Goal: Task Accomplishment & Management: Manage account settings

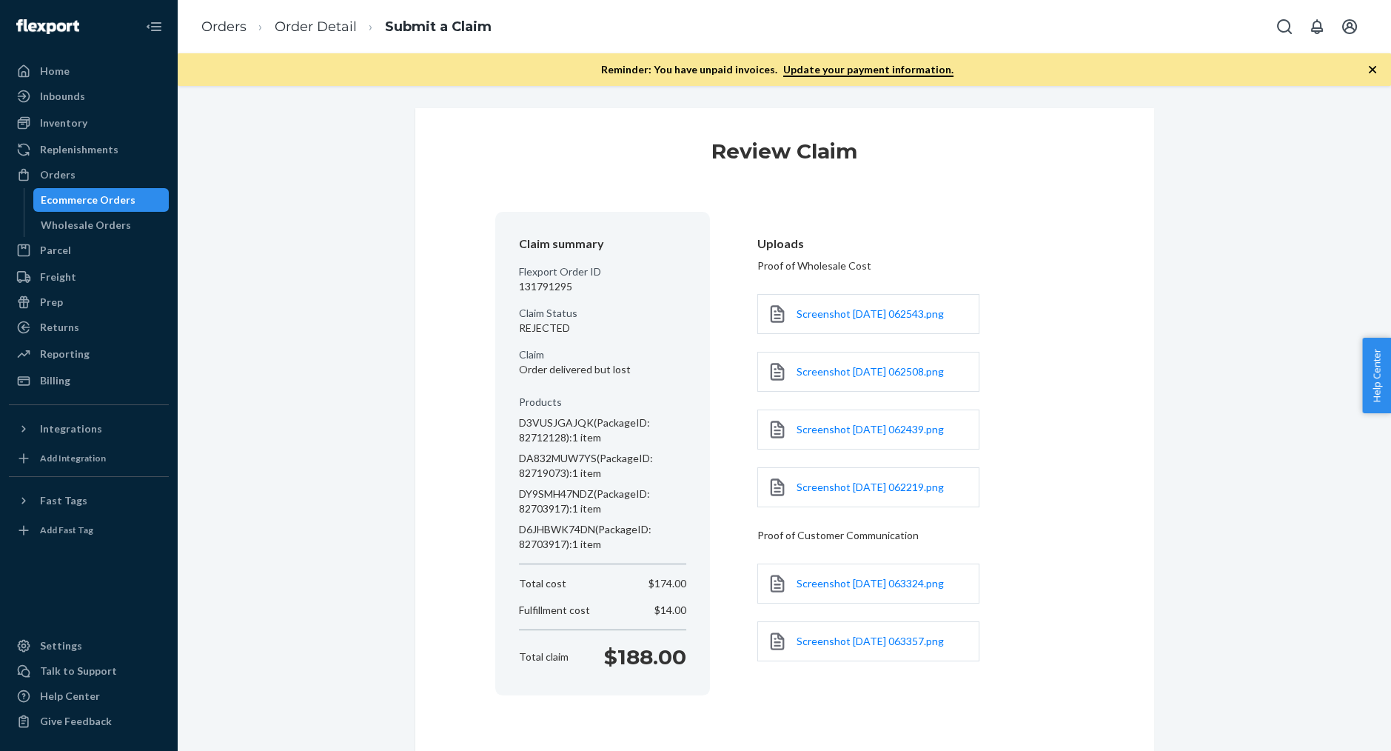
click at [538, 287] on p "131791295" at bounding box center [602, 286] width 167 height 15
copy p "131791295"
click at [130, 180] on div "Orders" at bounding box center [88, 174] width 157 height 21
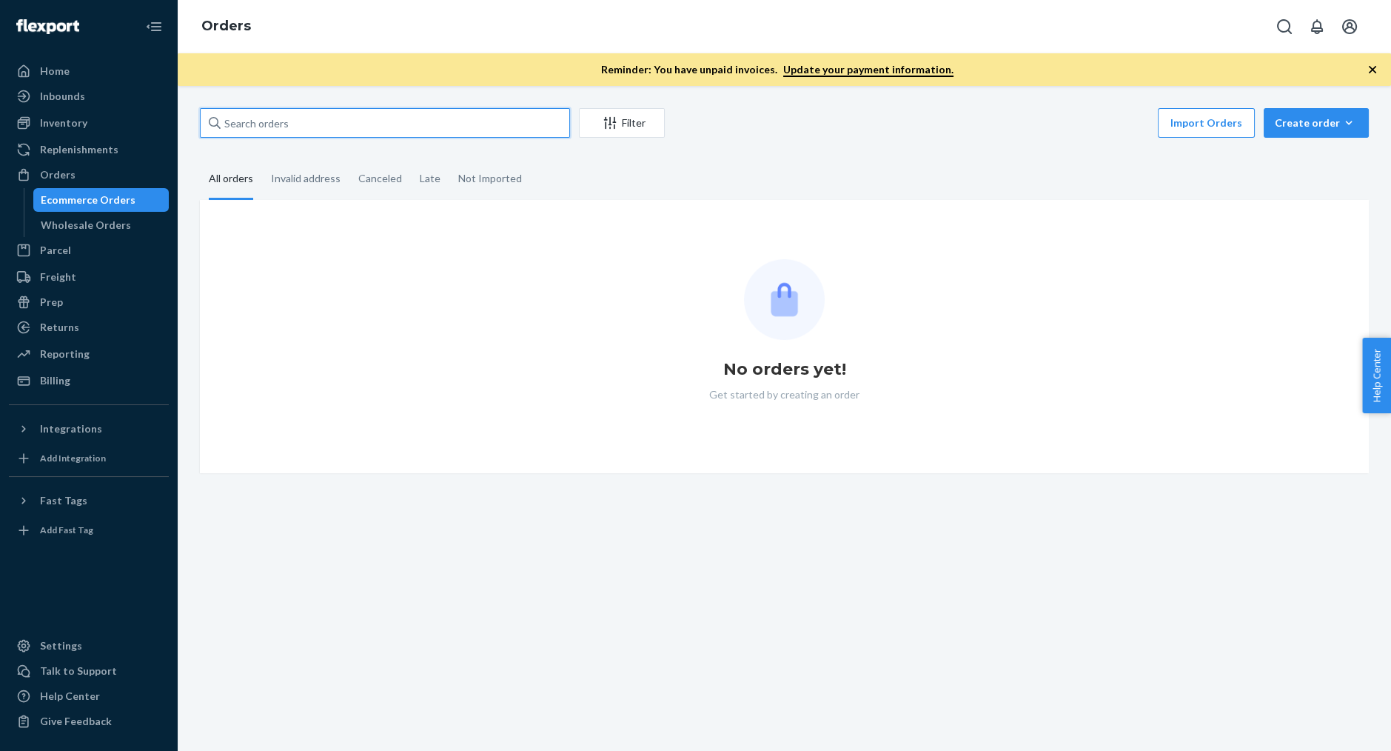
click at [384, 137] on input "text" at bounding box center [385, 123] width 370 height 30
paste input "131791295"
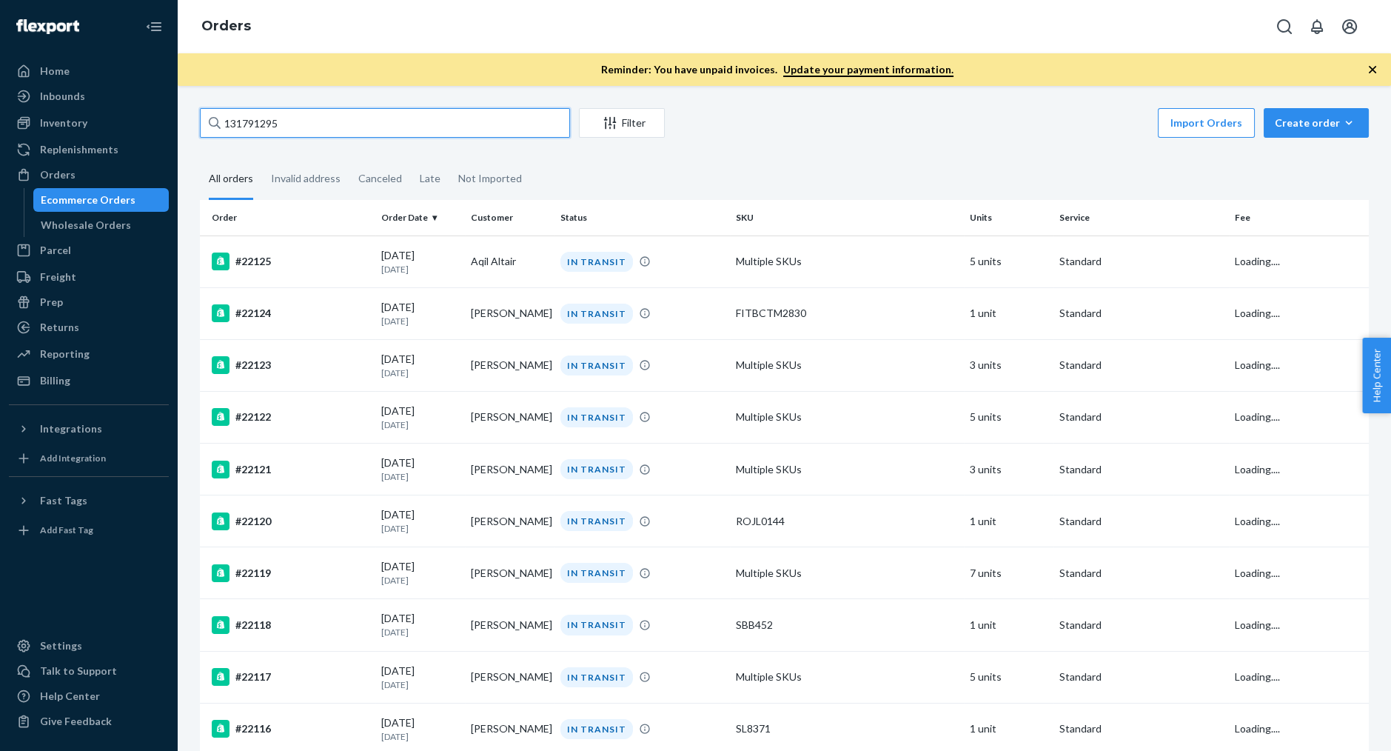
type input "131791295"
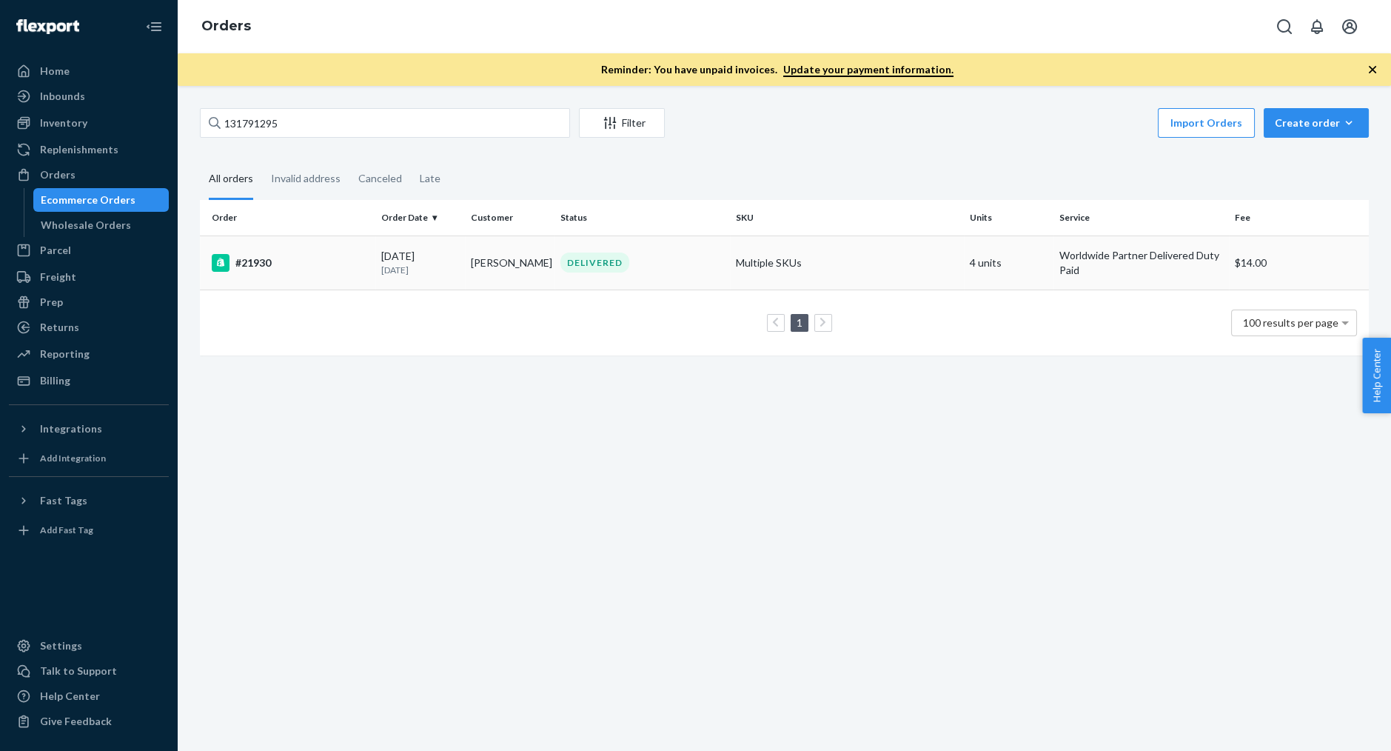
click at [332, 265] on div "#21930" at bounding box center [291, 263] width 158 height 18
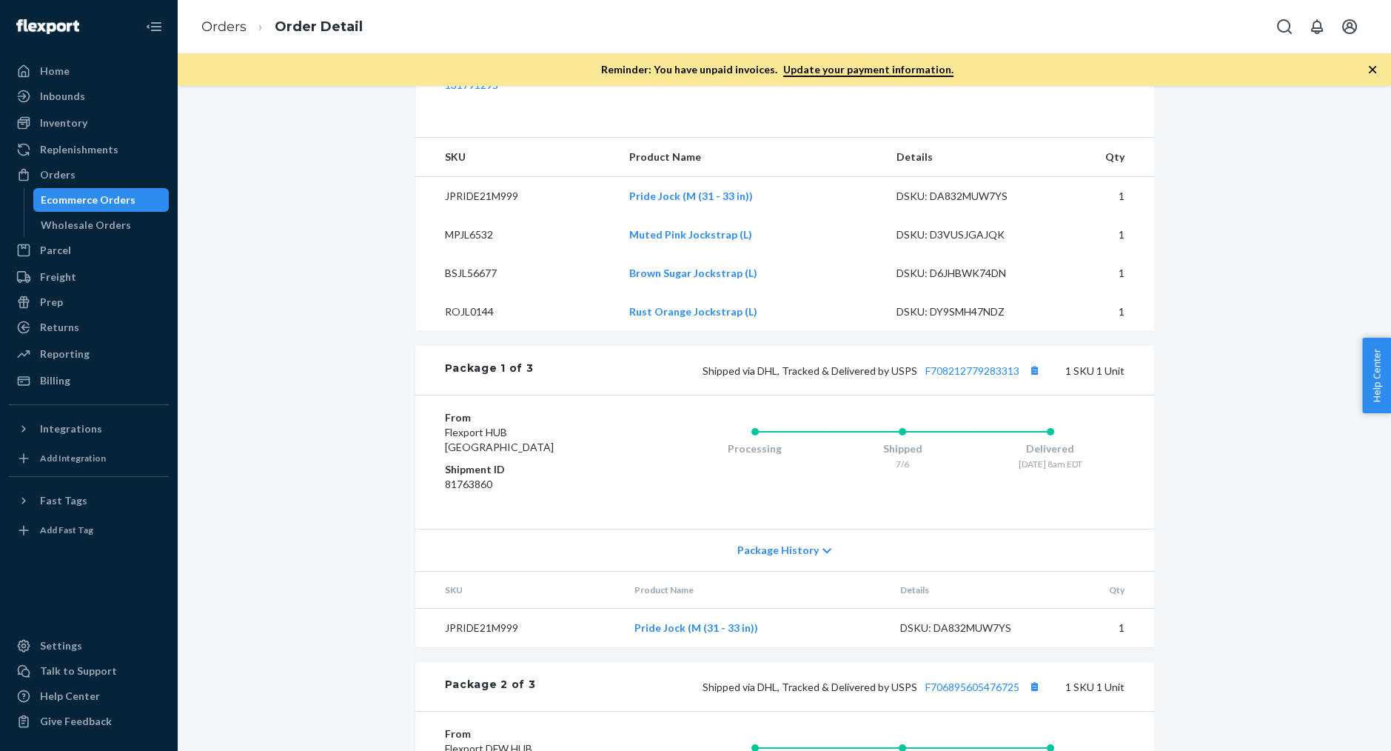
scroll to position [542, 0]
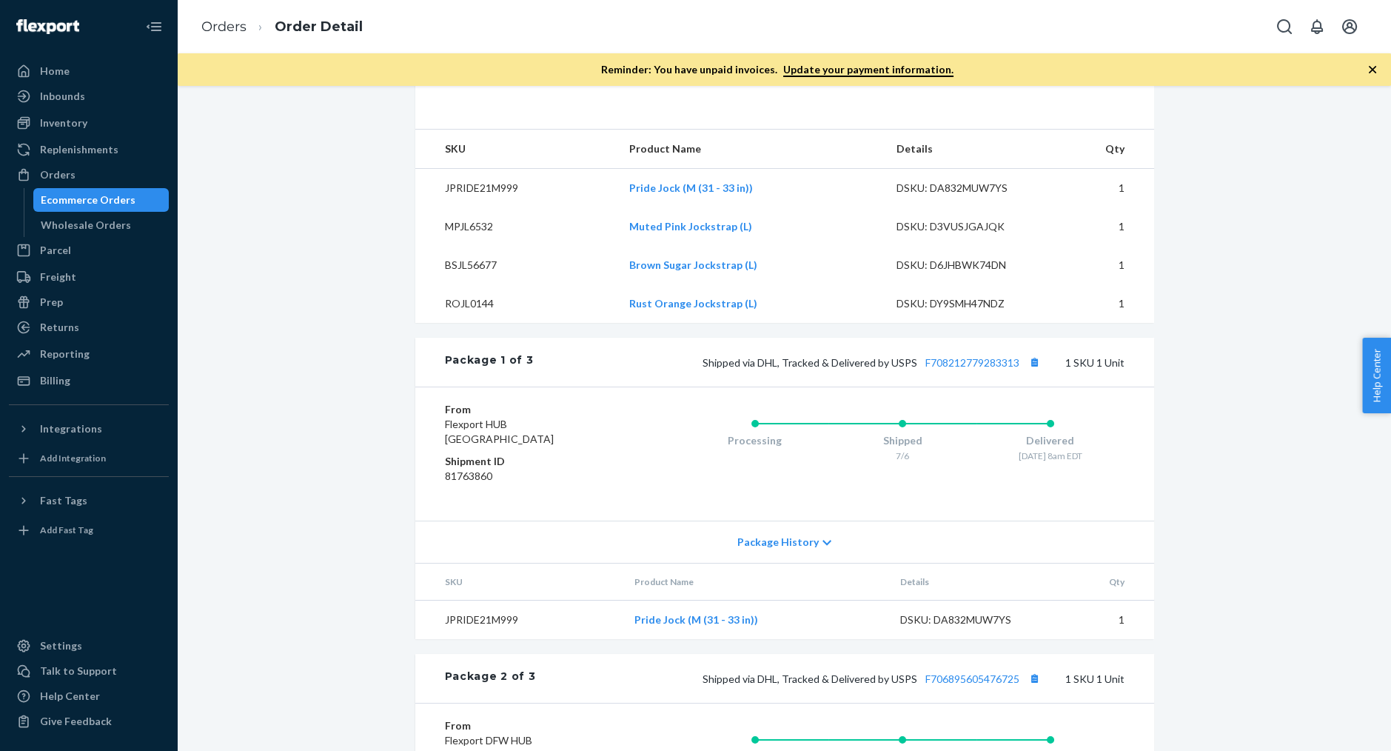
click at [948, 372] on div "Shipped via DHL, Tracked & Delivered by USPS F708212779283313 1 SKU 1 Unit" at bounding box center [828, 361] width 591 height 19
click at [948, 369] on link "F708212779283313" at bounding box center [973, 362] width 94 height 13
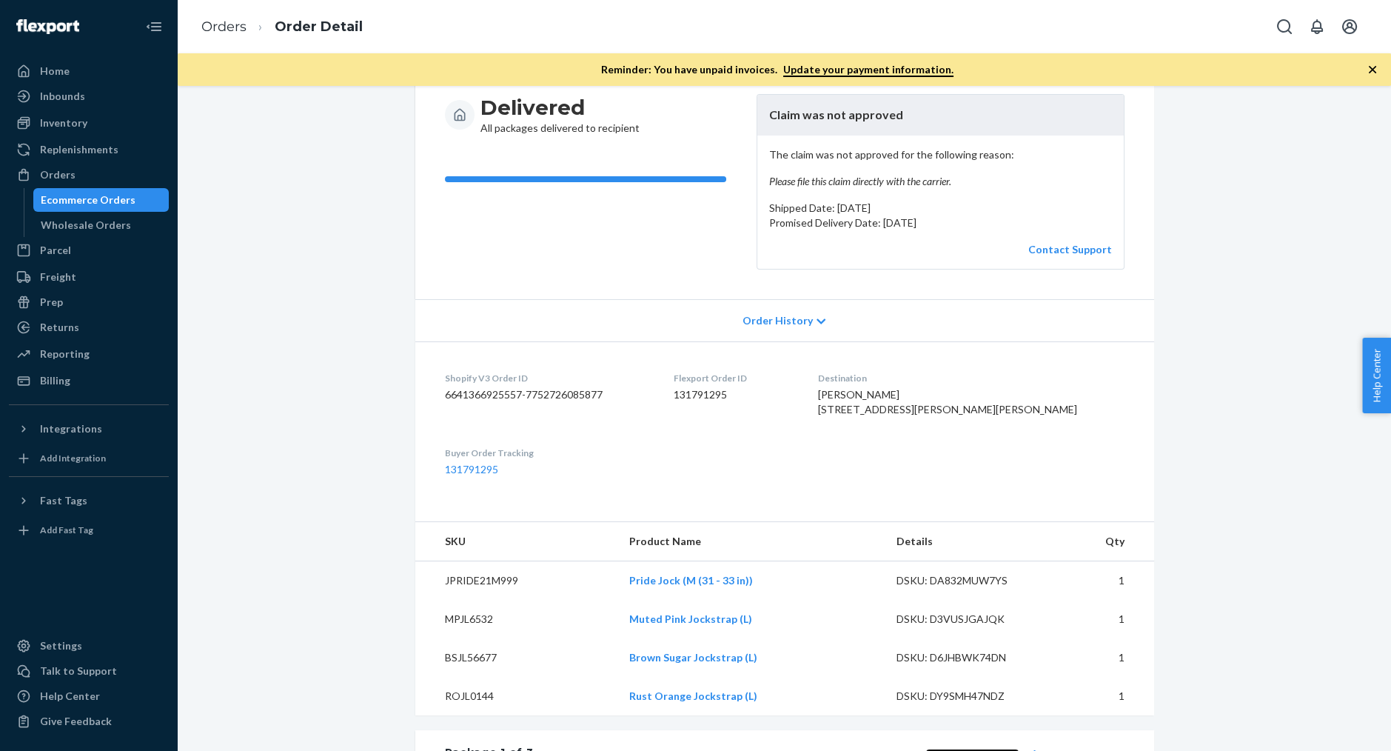
scroll to position [0, 0]
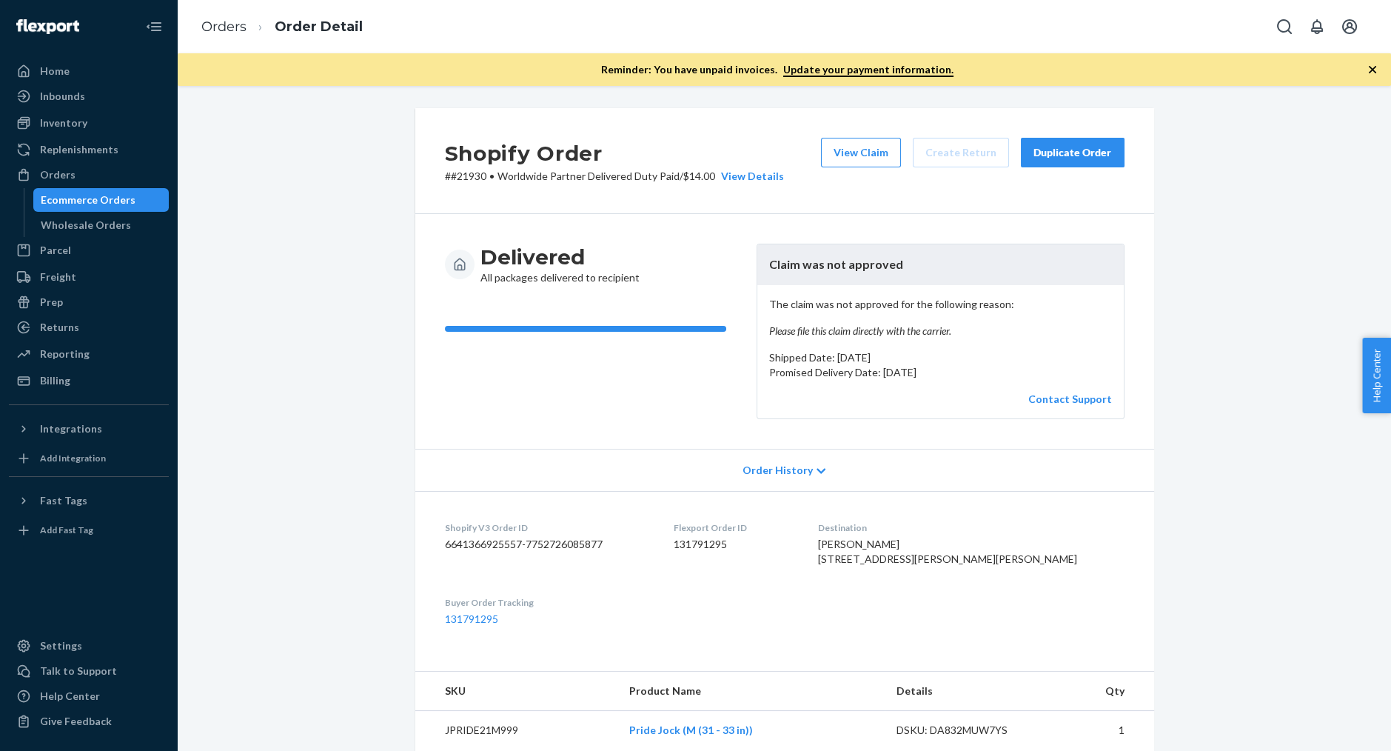
click at [464, 173] on p "# #21930 • Worldwide Partner Delivered Duty Paid / $14.00 View Details" at bounding box center [614, 176] width 339 height 15
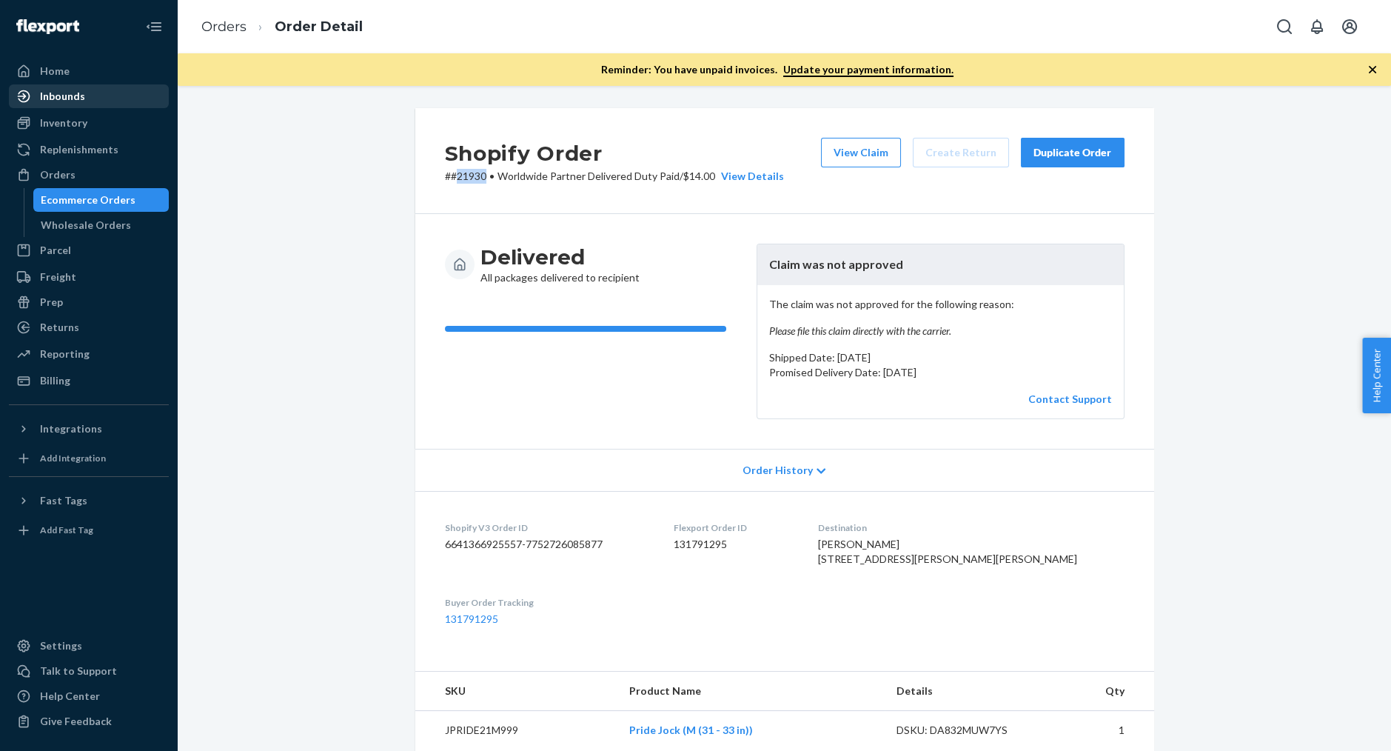
click at [119, 98] on div "Inbounds" at bounding box center [88, 96] width 157 height 21
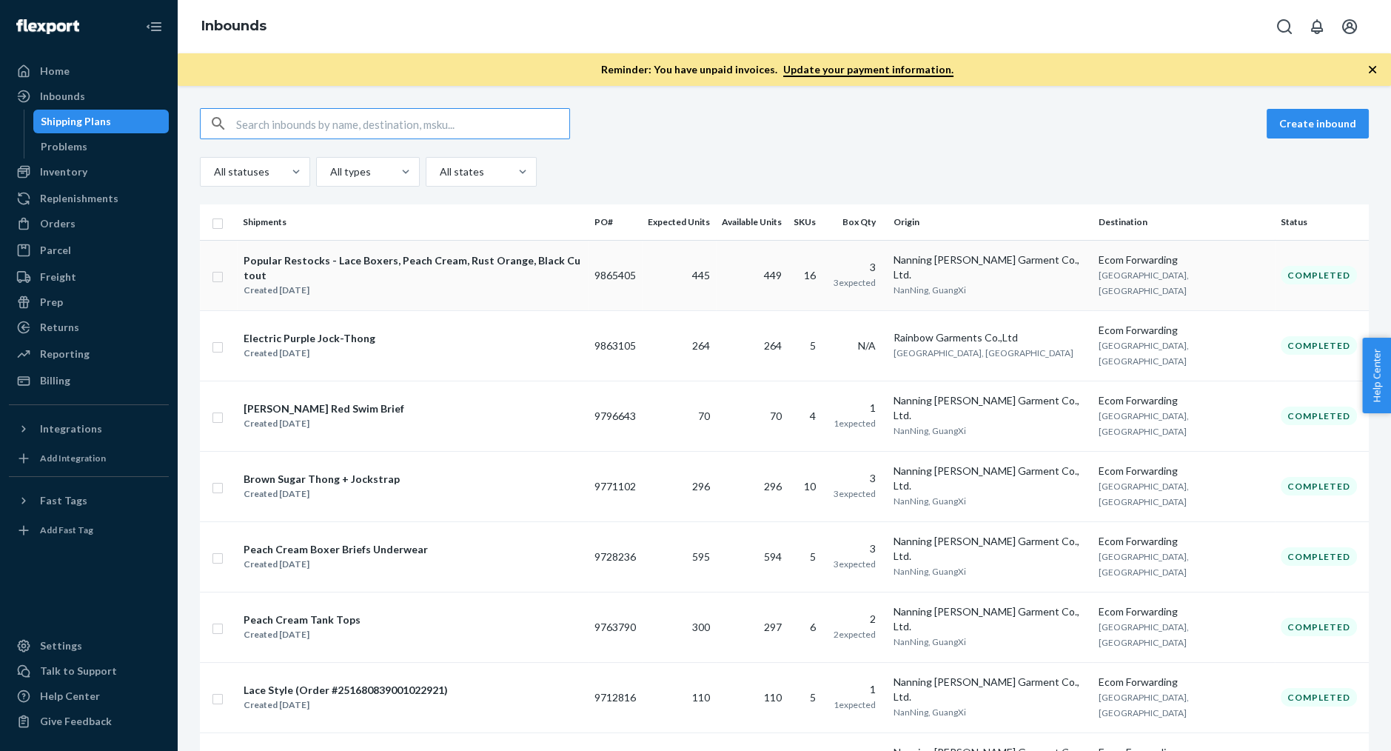
click at [465, 258] on div "Popular Restocks - Lace Boxers, Peach Cream, Rust Orange, Black Cutout" at bounding box center [413, 268] width 338 height 30
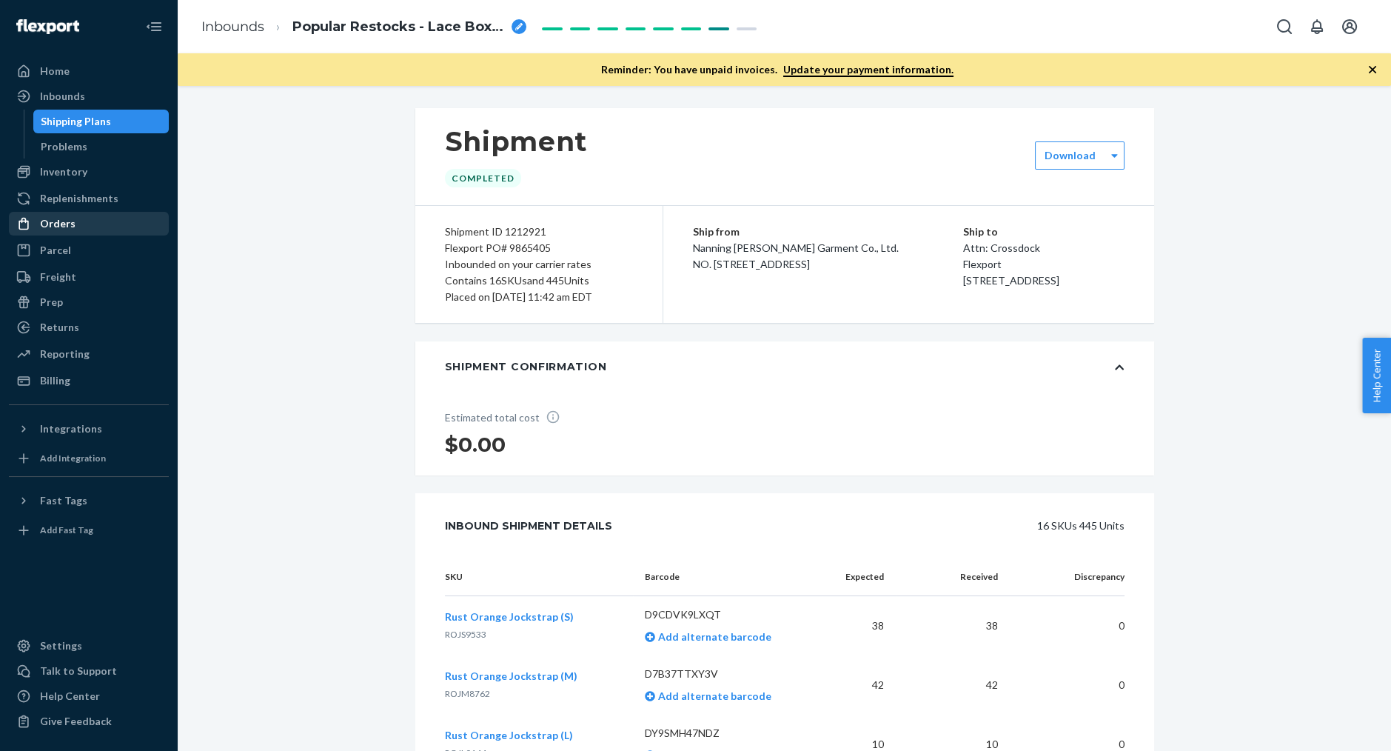
click at [78, 227] on div "Orders" at bounding box center [88, 223] width 157 height 21
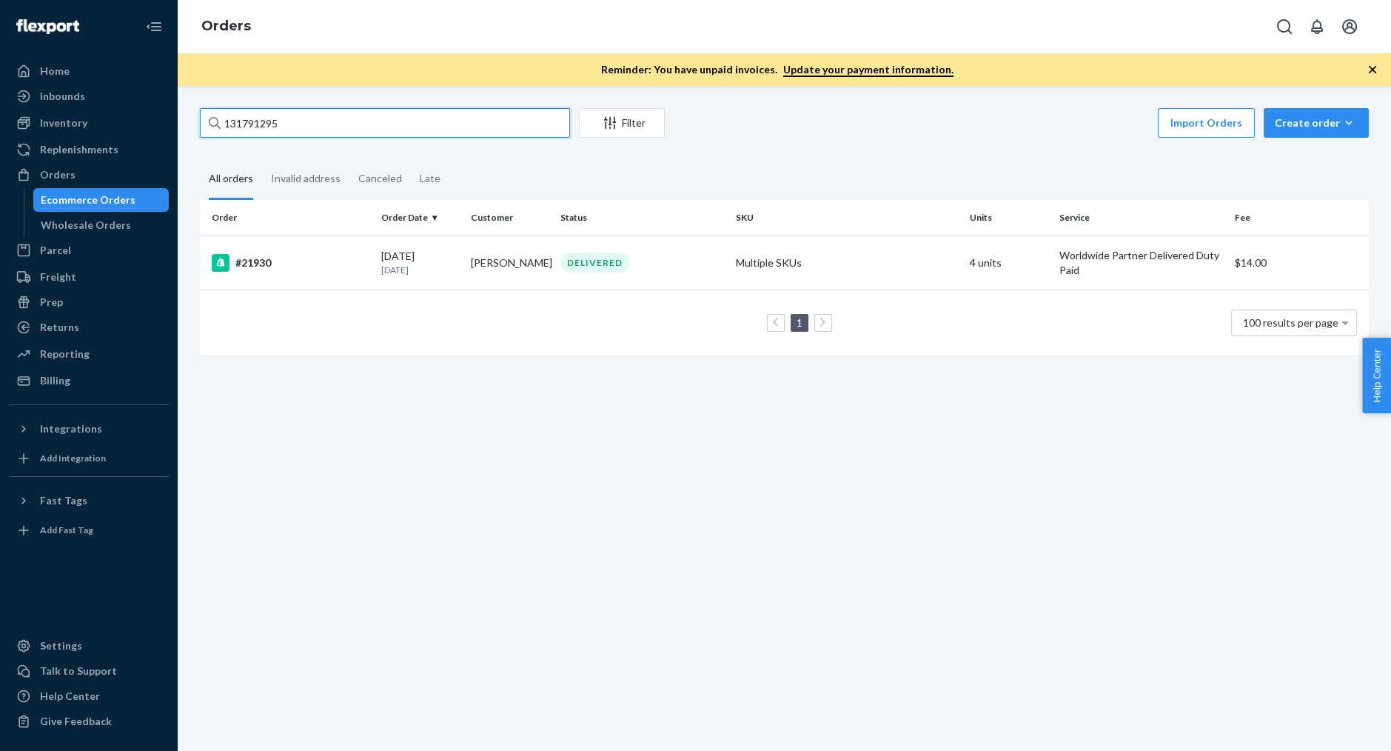
click at [358, 126] on input "131791295" at bounding box center [385, 123] width 370 height 30
type input "kyhry"
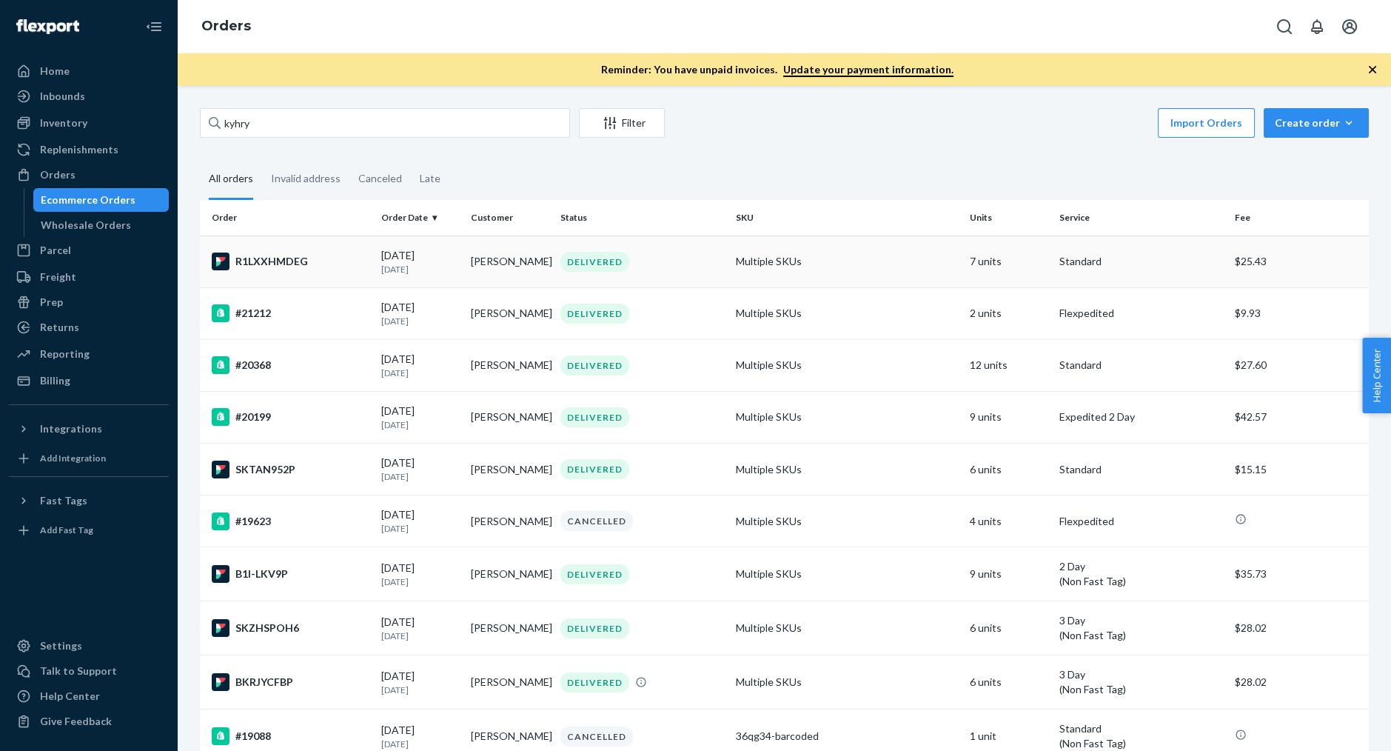
click at [357, 264] on div "R1LXXHMDEG" at bounding box center [291, 262] width 158 height 18
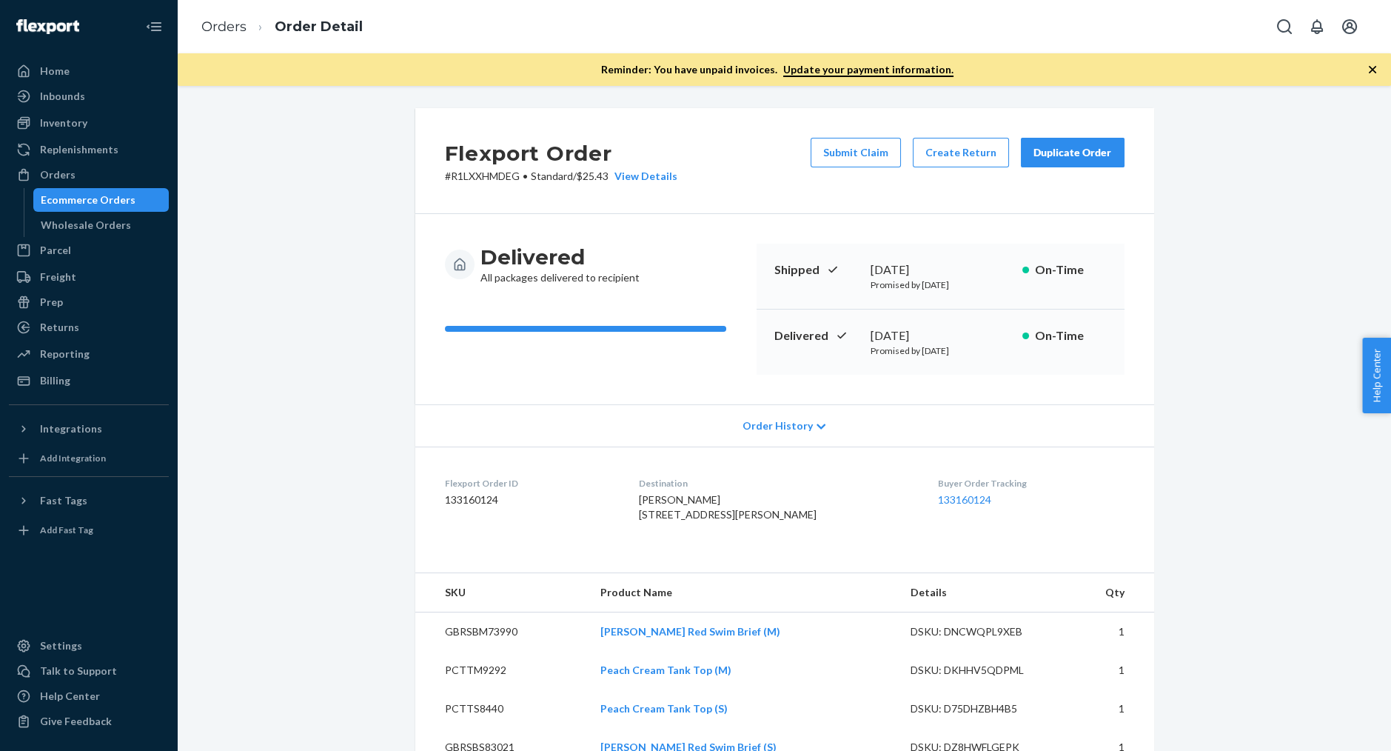
click at [1058, 153] on div "Duplicate Order" at bounding box center [1073, 152] width 78 height 15
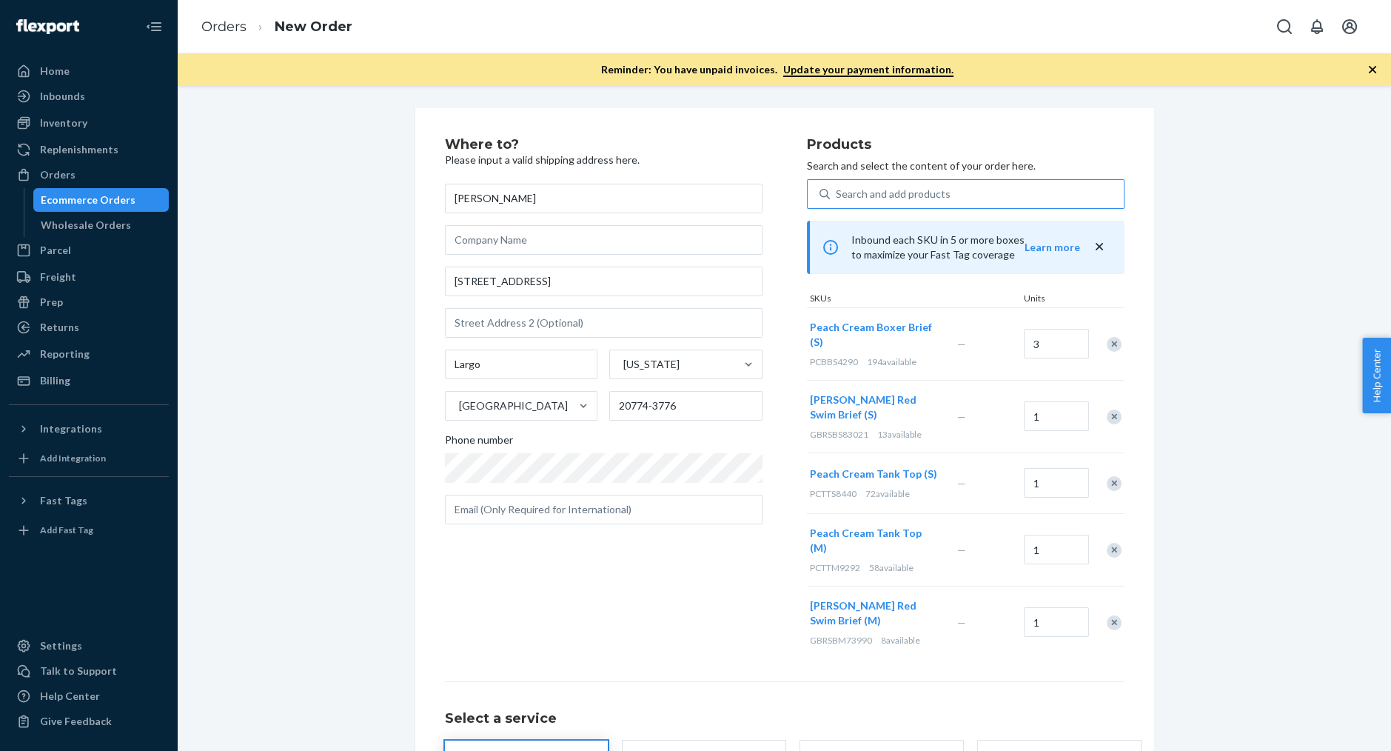
click at [986, 192] on div "Search and add products" at bounding box center [977, 194] width 294 height 27
click at [838, 192] on input "Search and add products" at bounding box center [836, 194] width 1 height 15
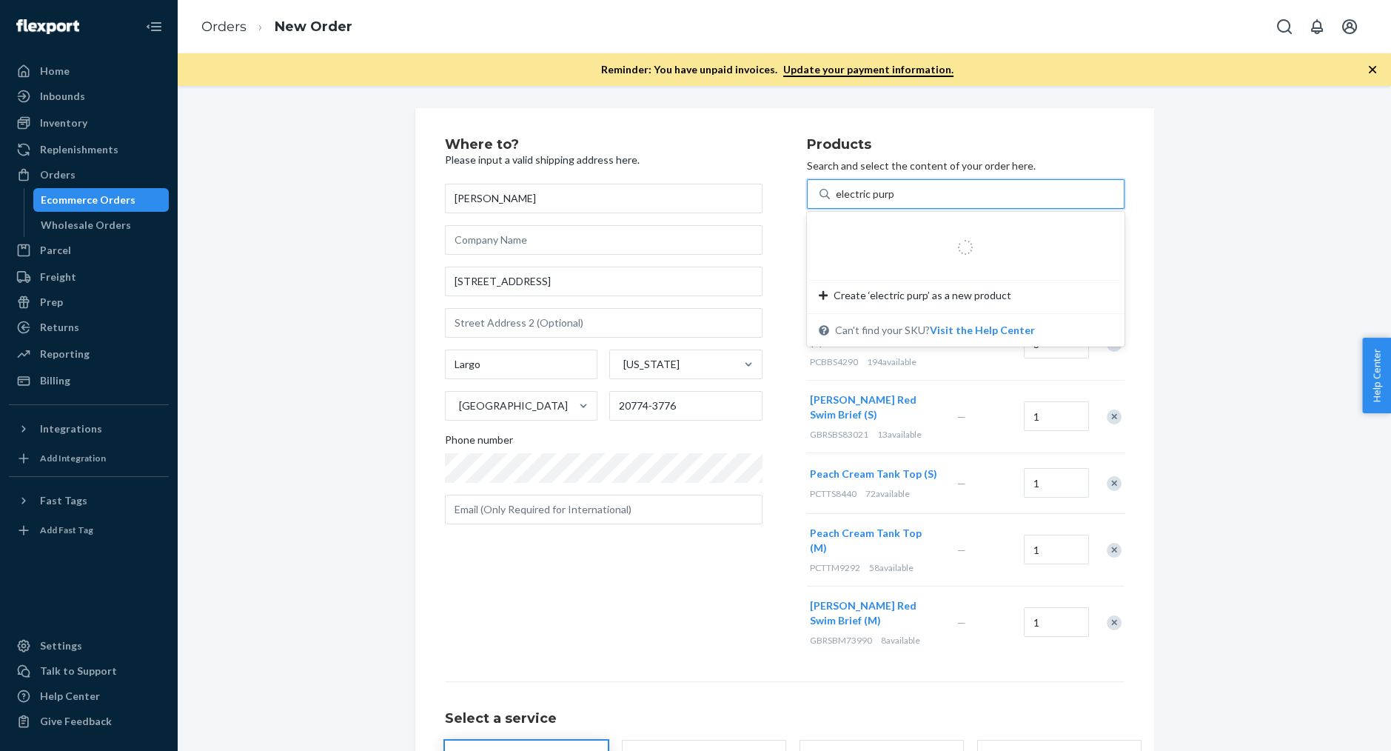
type input "electric purple"
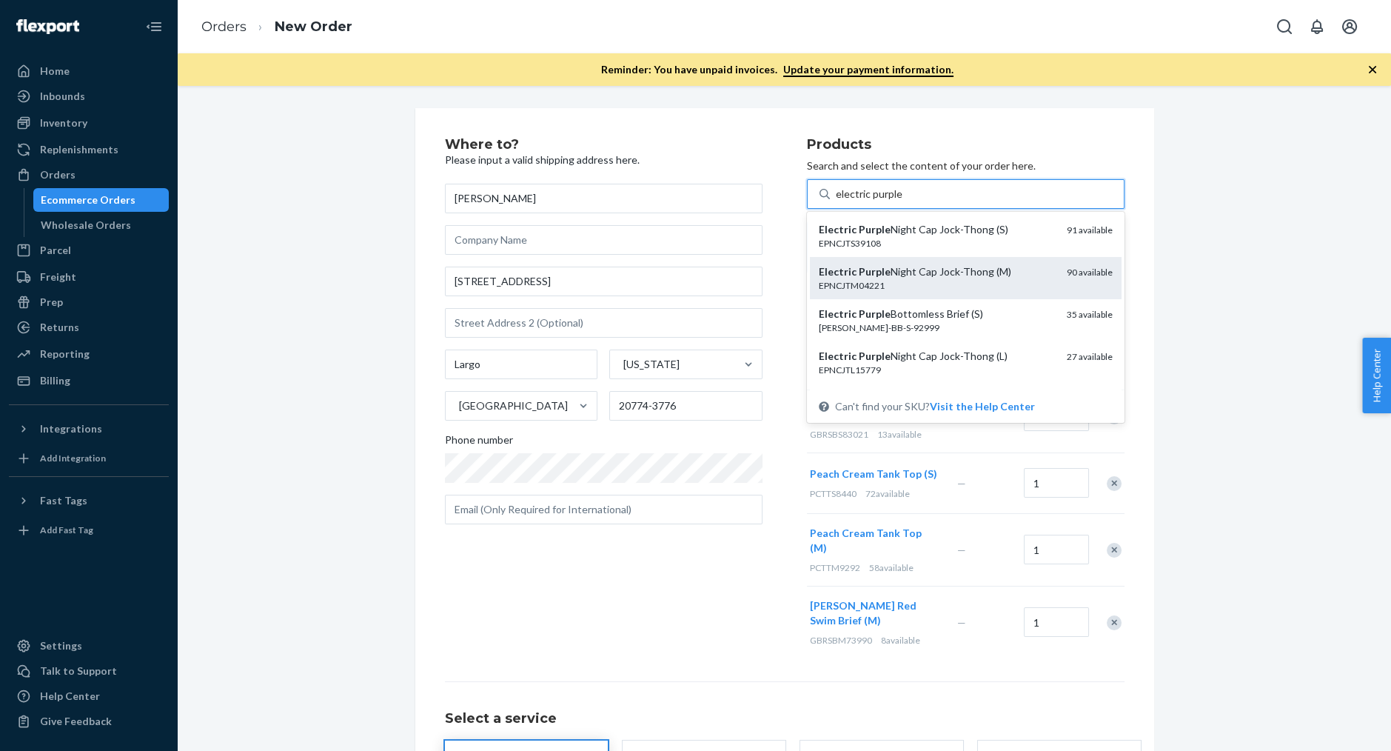
click at [976, 285] on div "EPNCJTM04221" at bounding box center [937, 285] width 236 height 13
click at [903, 201] on input "electric purple" at bounding box center [869, 194] width 67 height 15
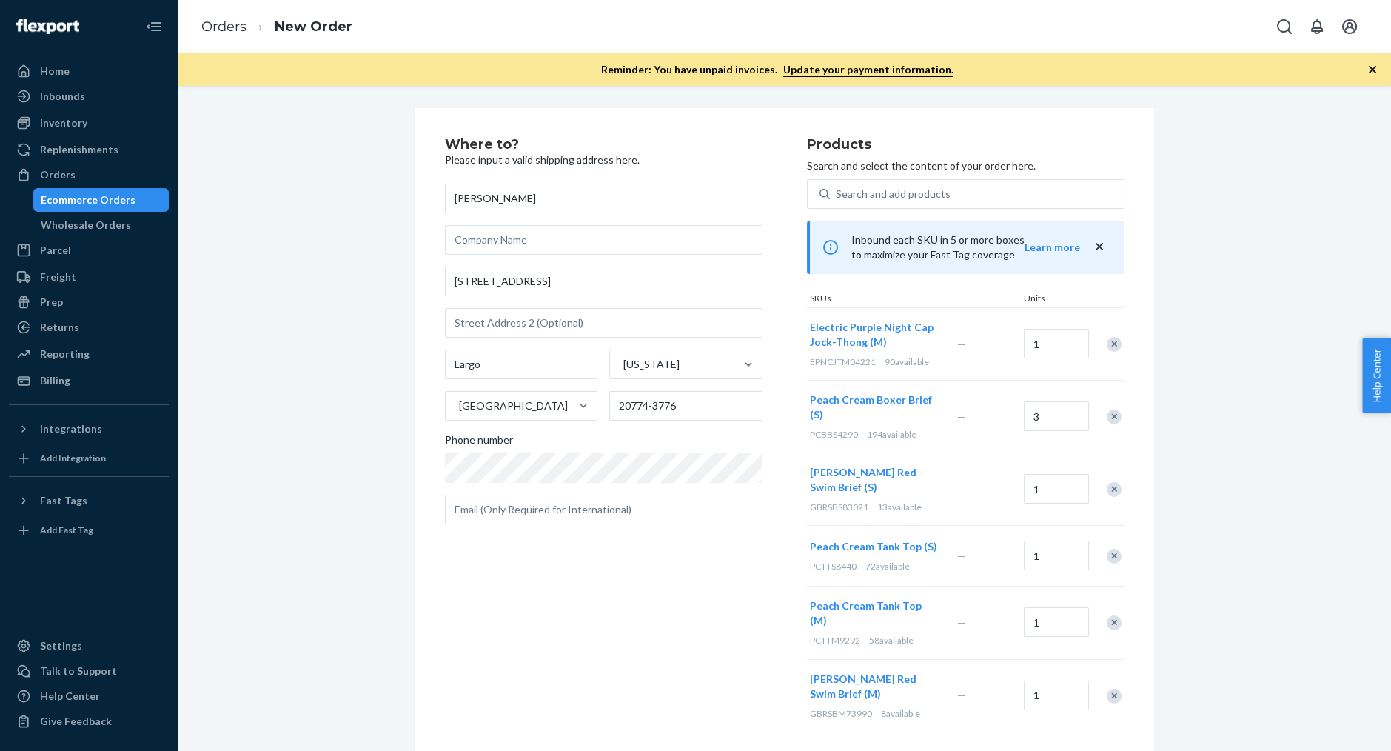
click at [1113, 410] on div "Remove Item" at bounding box center [1114, 417] width 15 height 15
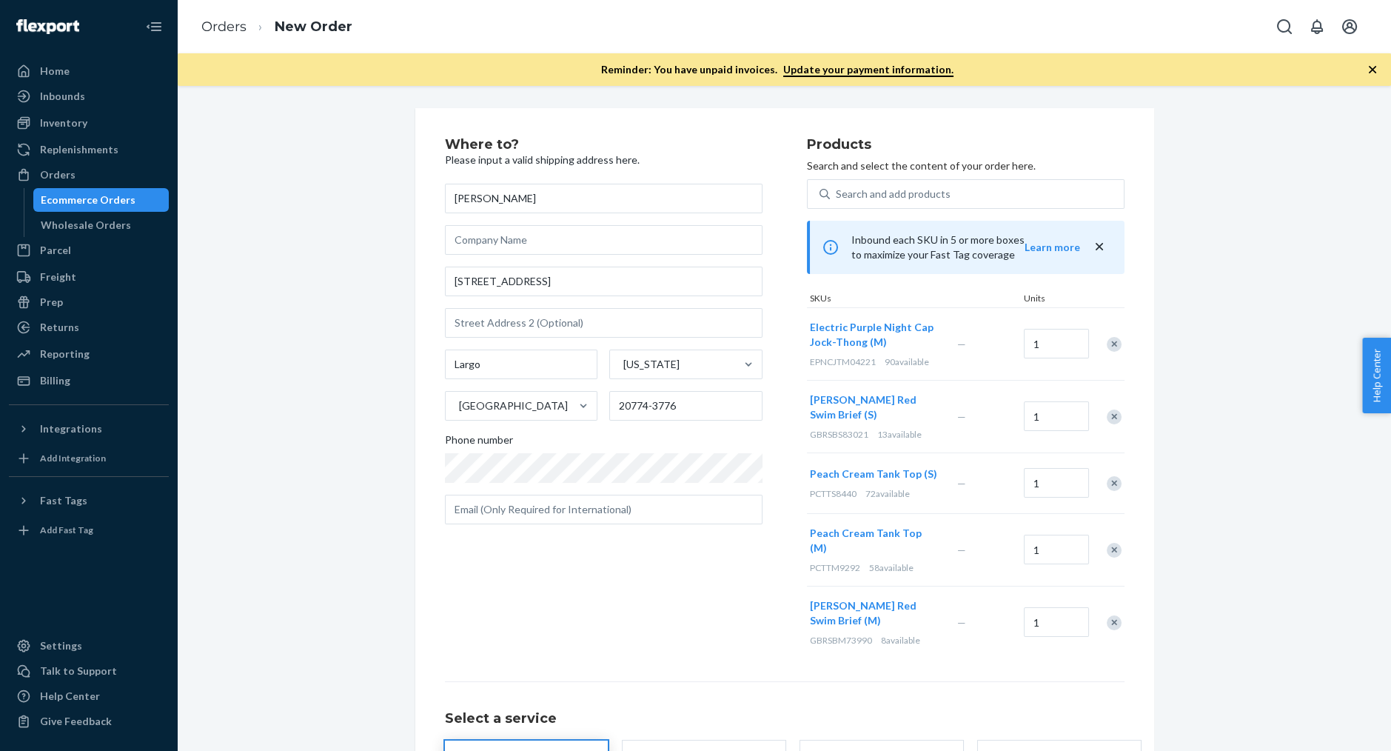
click at [1113, 410] on div "Remove Item" at bounding box center [1114, 417] width 15 height 15
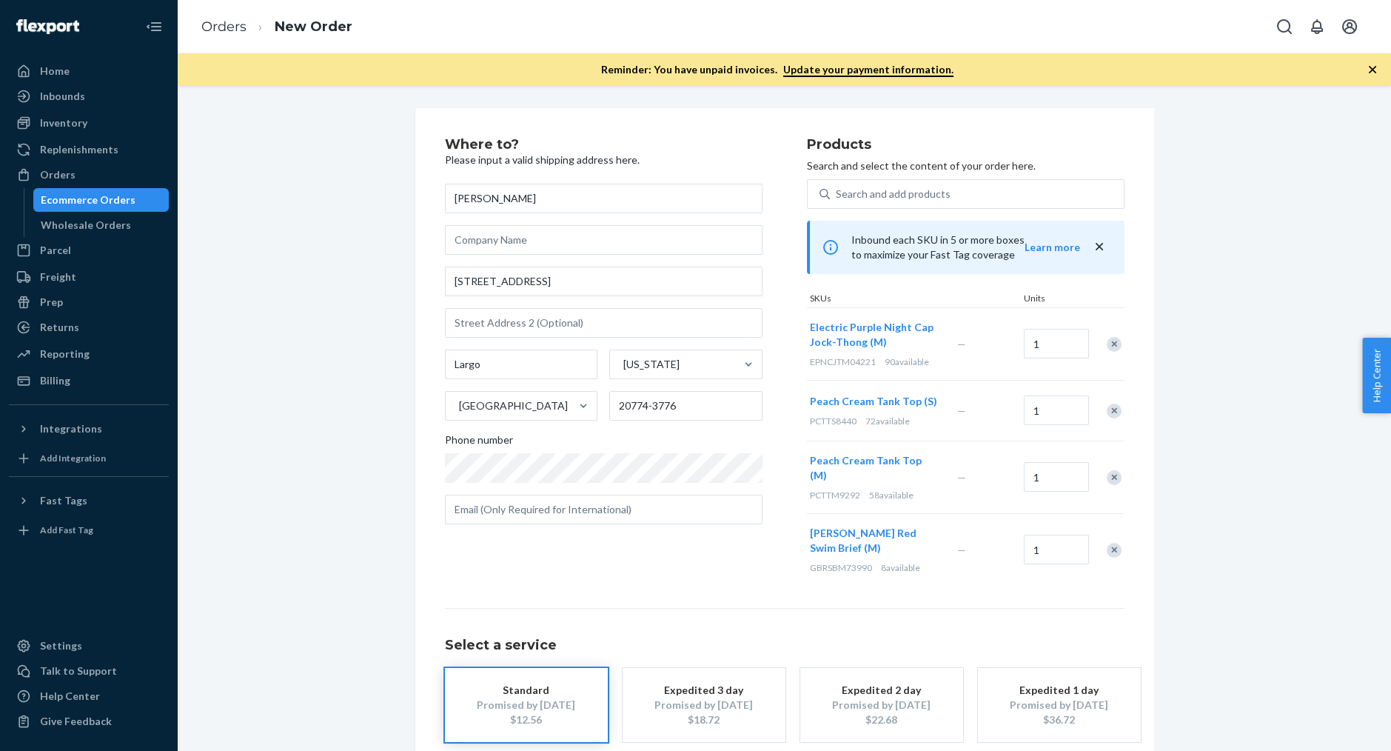
click at [1113, 409] on div "Remove Item" at bounding box center [1114, 411] width 15 height 15
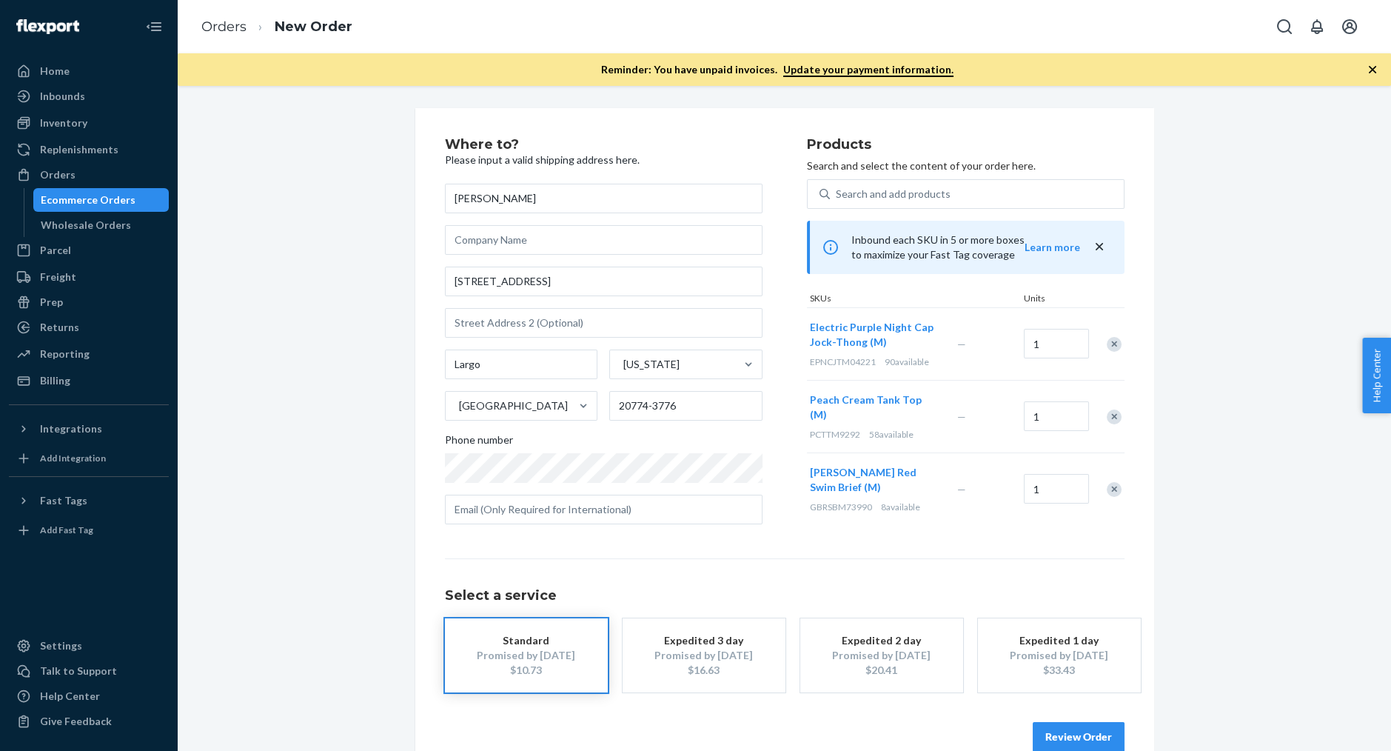
click at [1113, 410] on div "Remove Item" at bounding box center [1114, 417] width 15 height 15
click at [992, 184] on div "Search and add products" at bounding box center [977, 194] width 294 height 27
click at [838, 187] on input "Search and add products" at bounding box center [836, 194] width 1 height 15
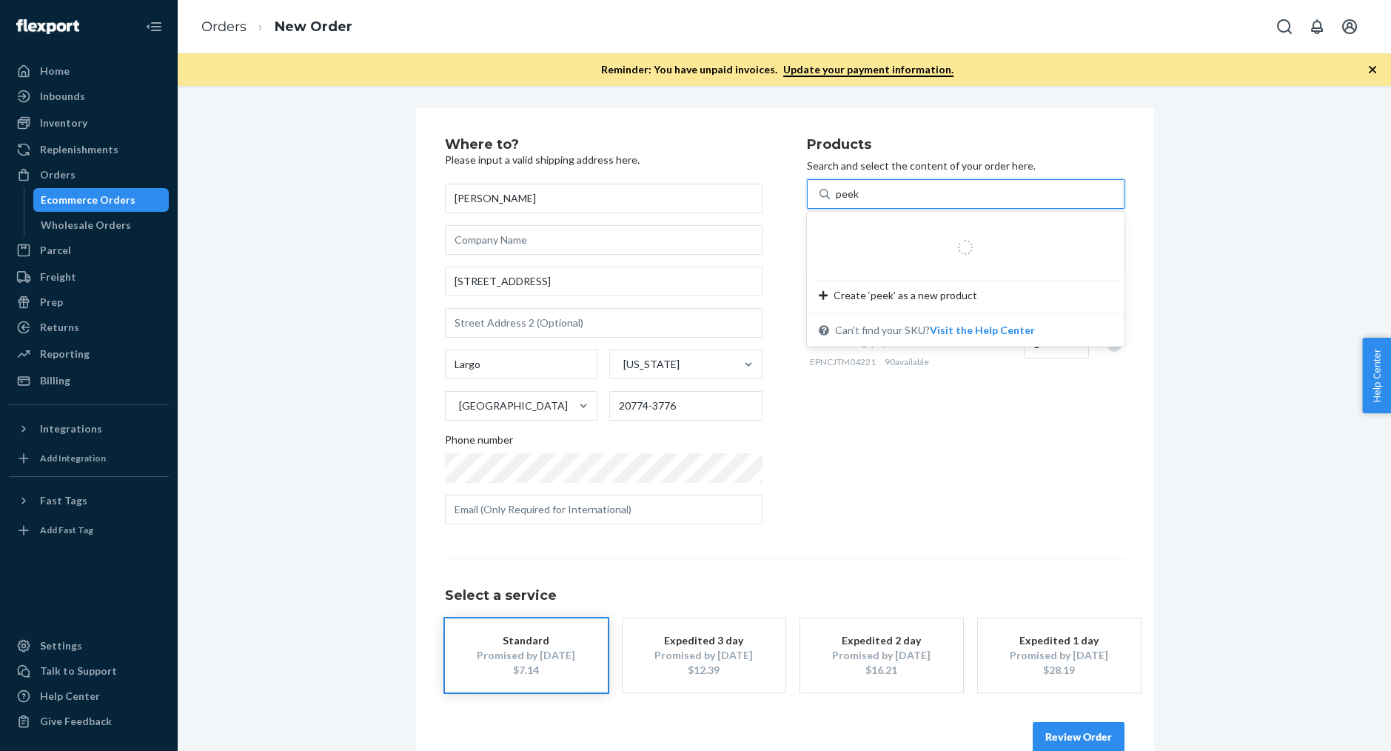
type input "peek a"
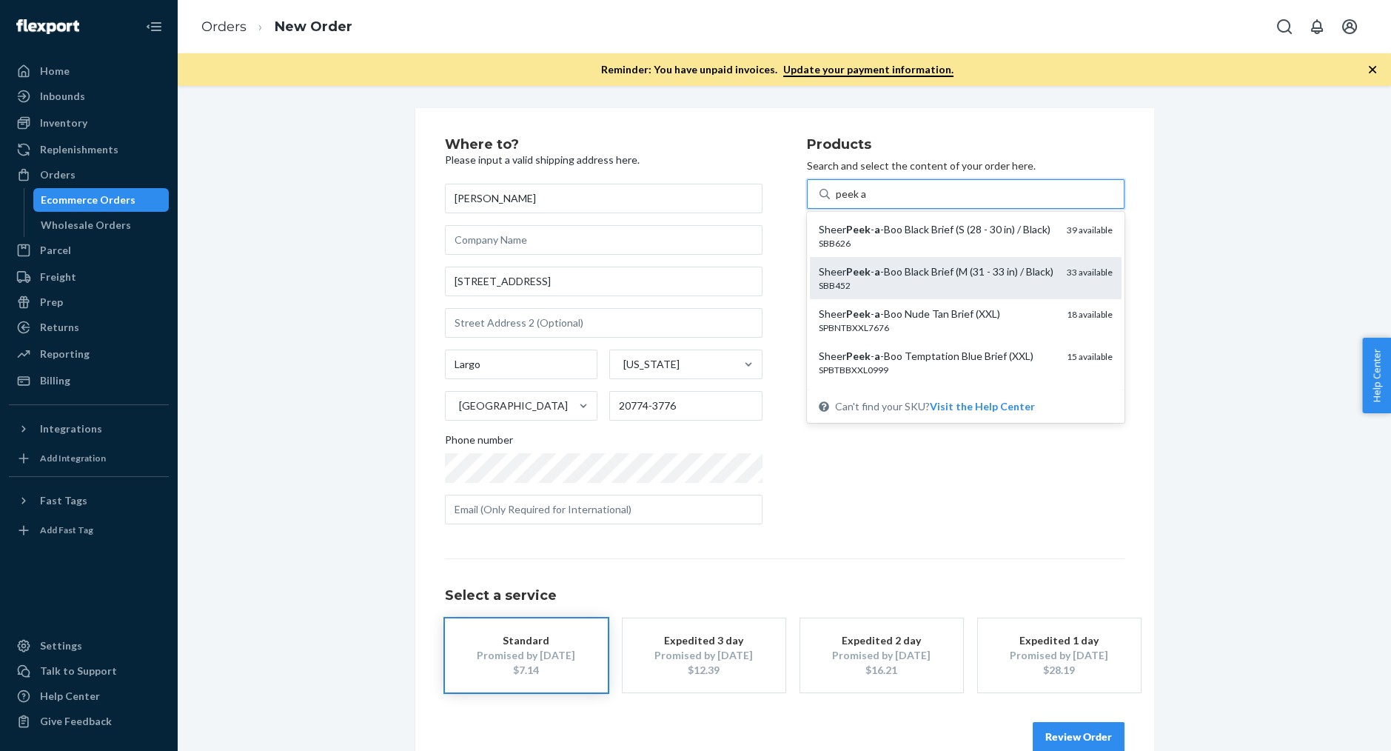
click at [1009, 276] on div "Sheer Peek - a -Boo Black Brief (M (31 - 33 in) / Black)" at bounding box center [937, 271] width 236 height 15
click at [867, 201] on input "peek a" at bounding box center [851, 194] width 31 height 15
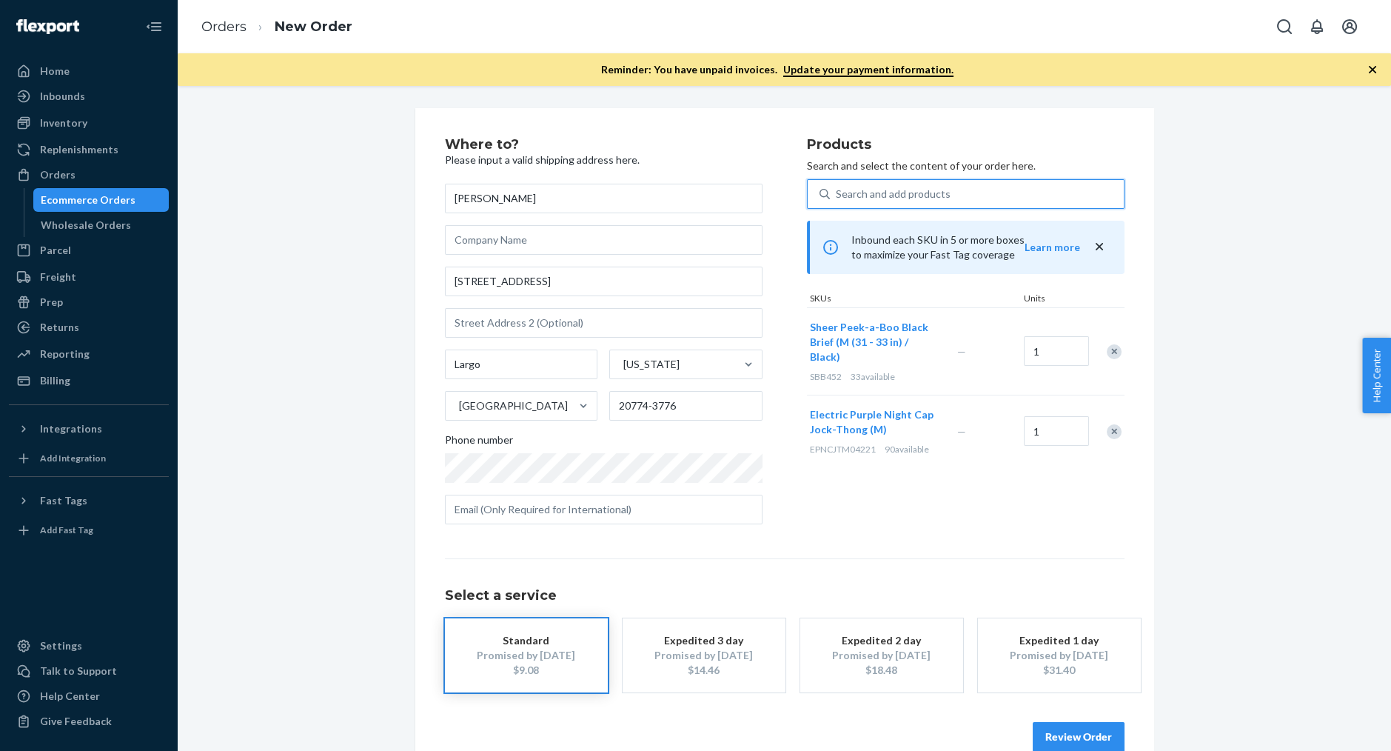
scroll to position [29, 0]
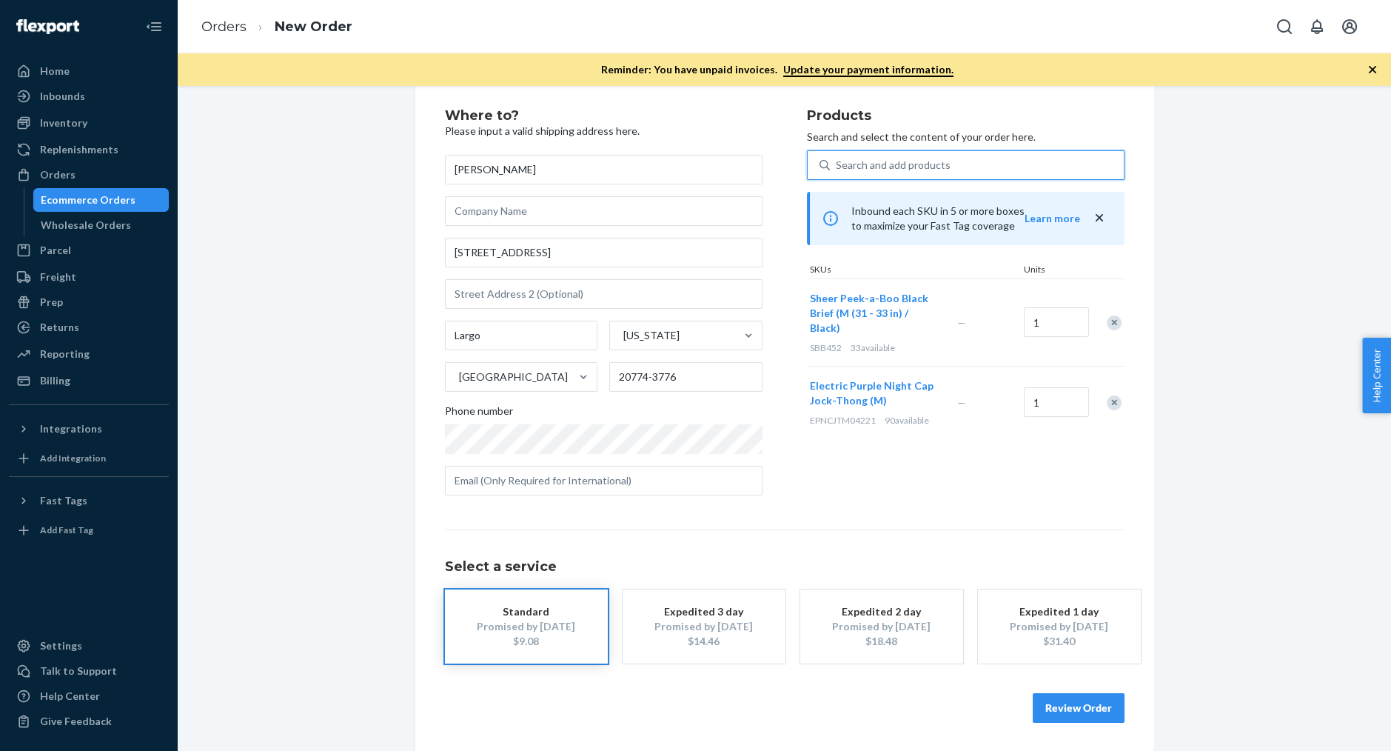
click at [1061, 706] on button "Review Order" at bounding box center [1079, 708] width 92 height 30
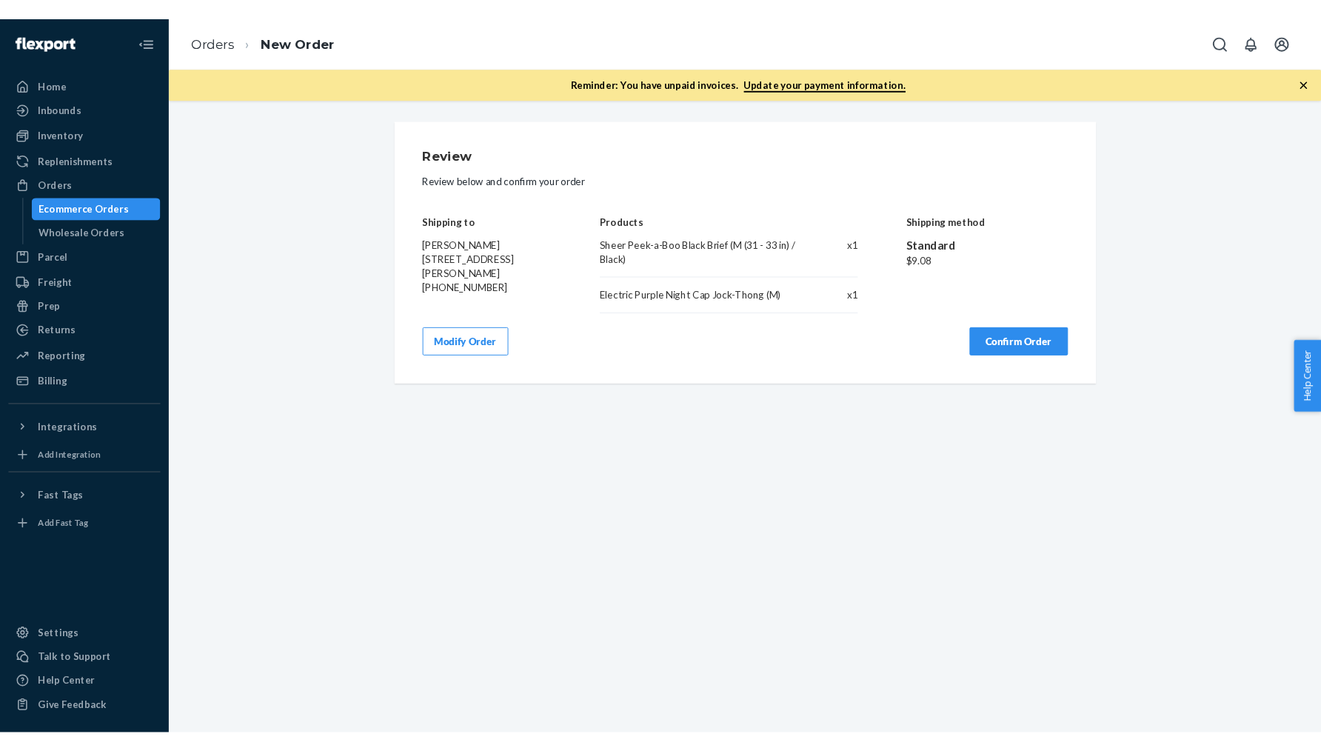
scroll to position [0, 0]
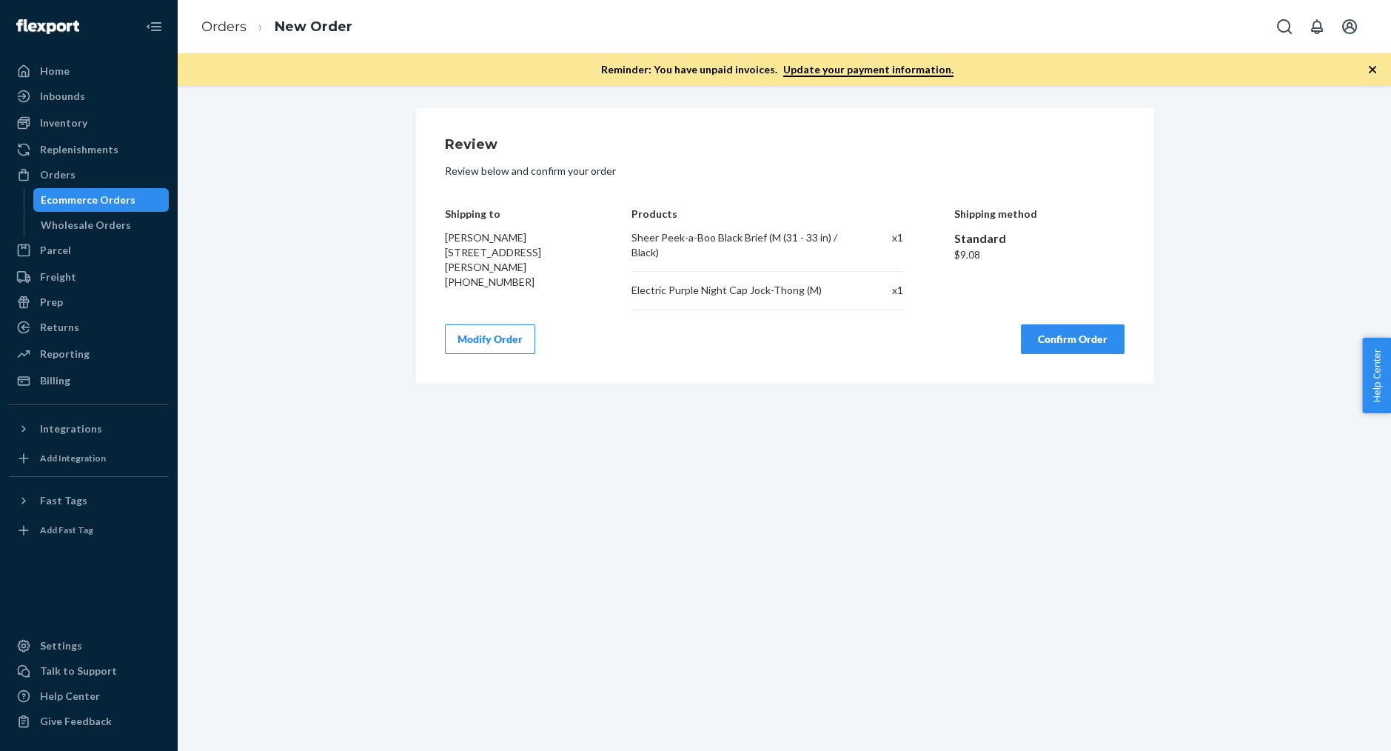
click at [1059, 337] on button "Confirm Order" at bounding box center [1073, 339] width 104 height 30
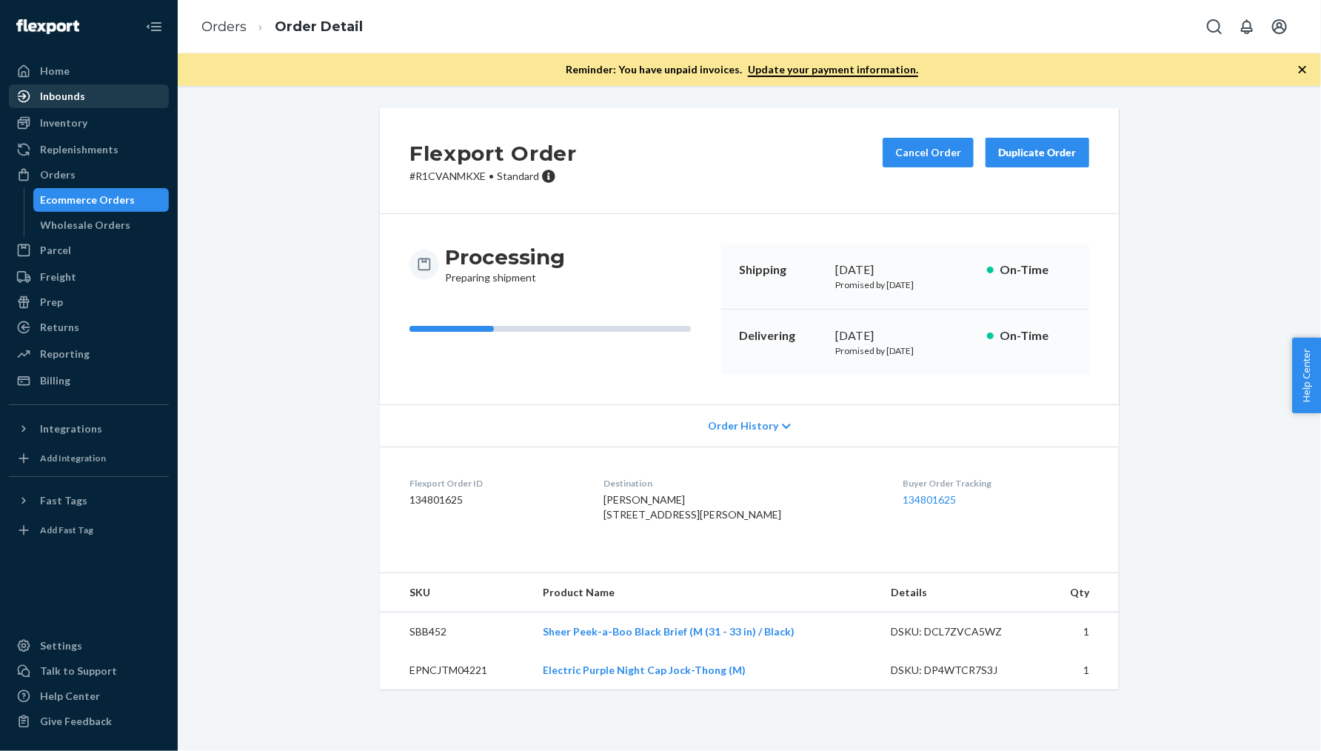
click at [118, 97] on div "Inbounds" at bounding box center [88, 96] width 157 height 21
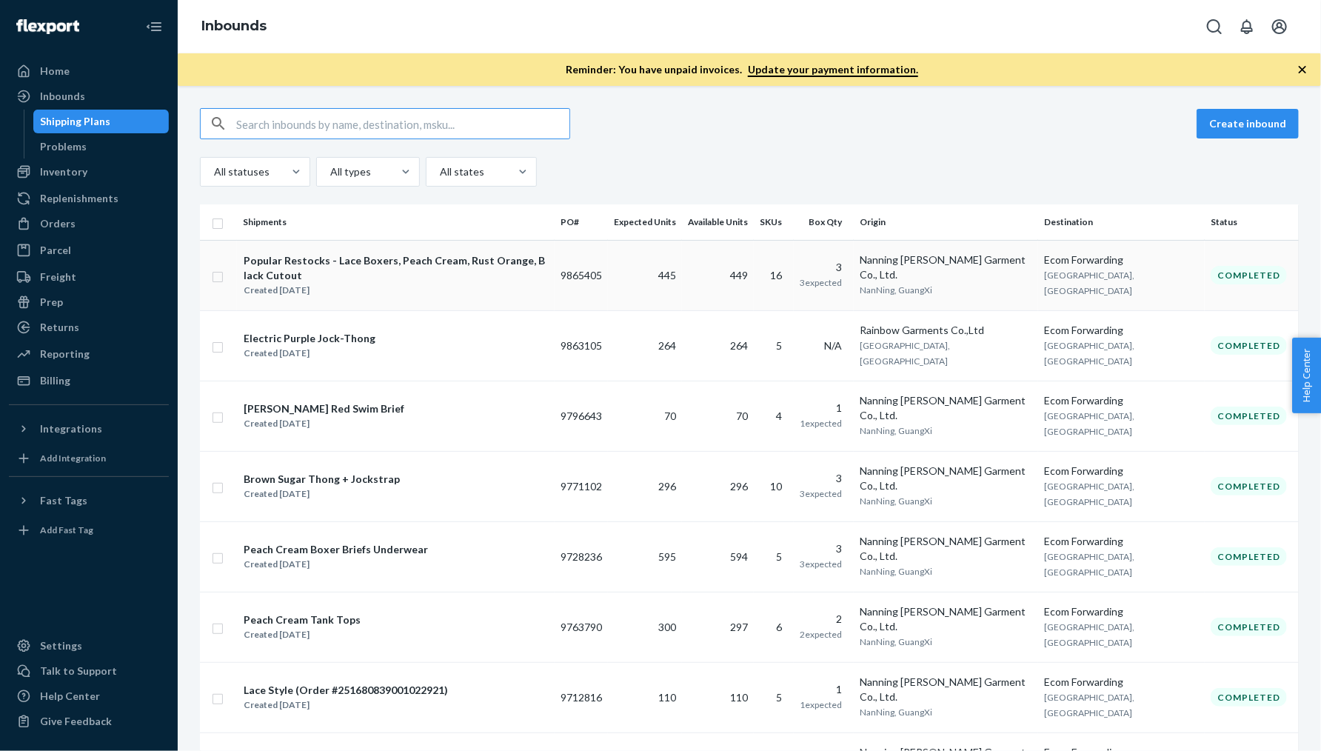
click at [292, 263] on div "Popular Restocks - Lace Boxers, Peach Cream, Rust Orange, Black Cutout" at bounding box center [396, 268] width 304 height 30
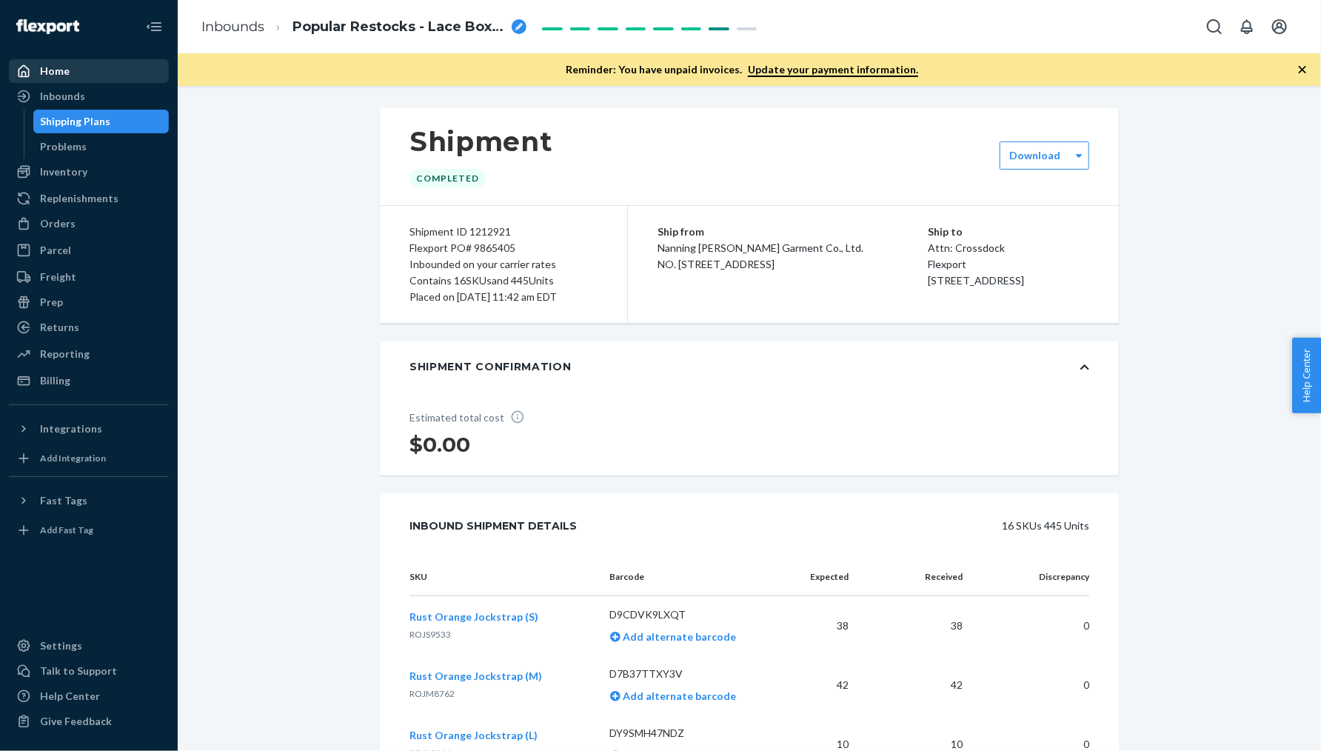
click at [142, 70] on div "Home" at bounding box center [88, 71] width 157 height 21
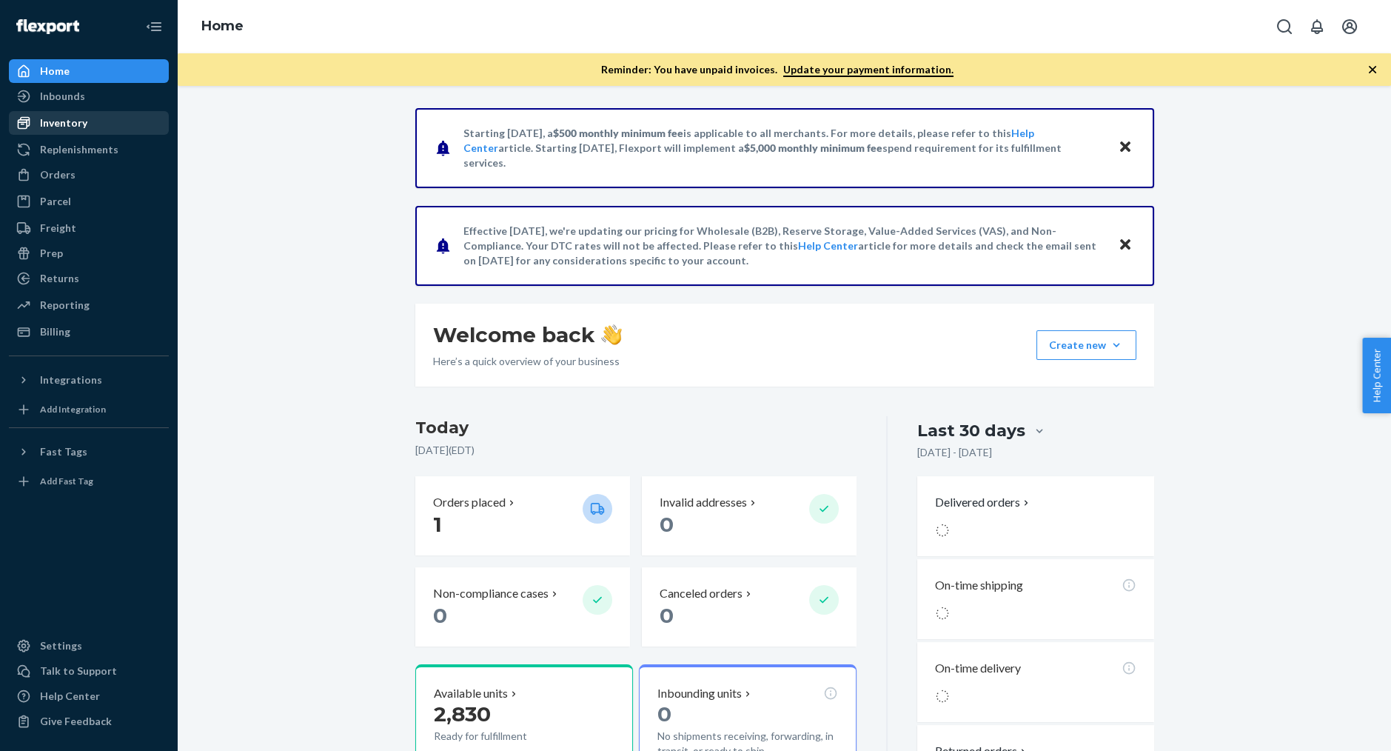
click at [116, 122] on div "Inventory" at bounding box center [88, 123] width 157 height 21
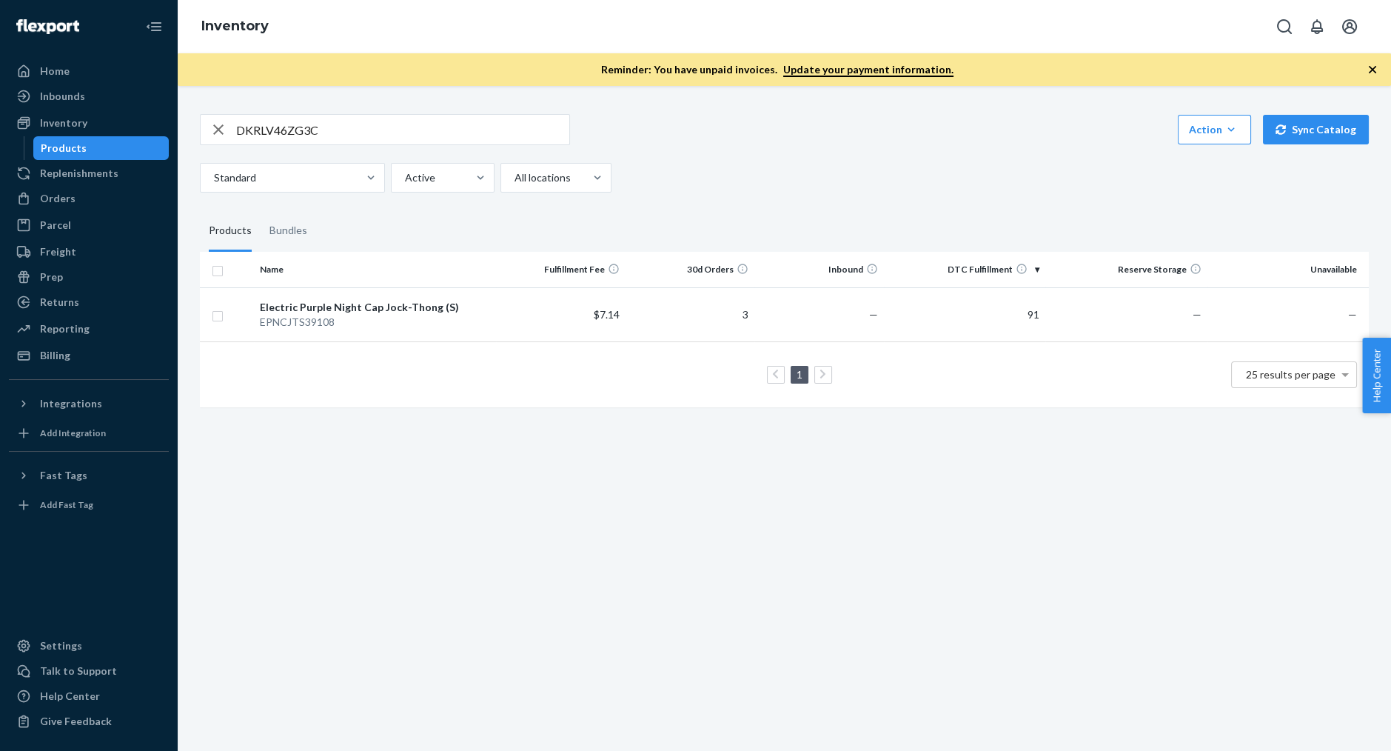
click at [450, 136] on input "DKRLV46ZG3C" at bounding box center [402, 130] width 333 height 30
paste input "EPNCJTM04221"
click at [409, 121] on input "EPNCJTM04221" at bounding box center [402, 130] width 333 height 30
paste input "L15779"
click at [439, 122] on input "EPNCJTL15779" at bounding box center [402, 130] width 333 height 30
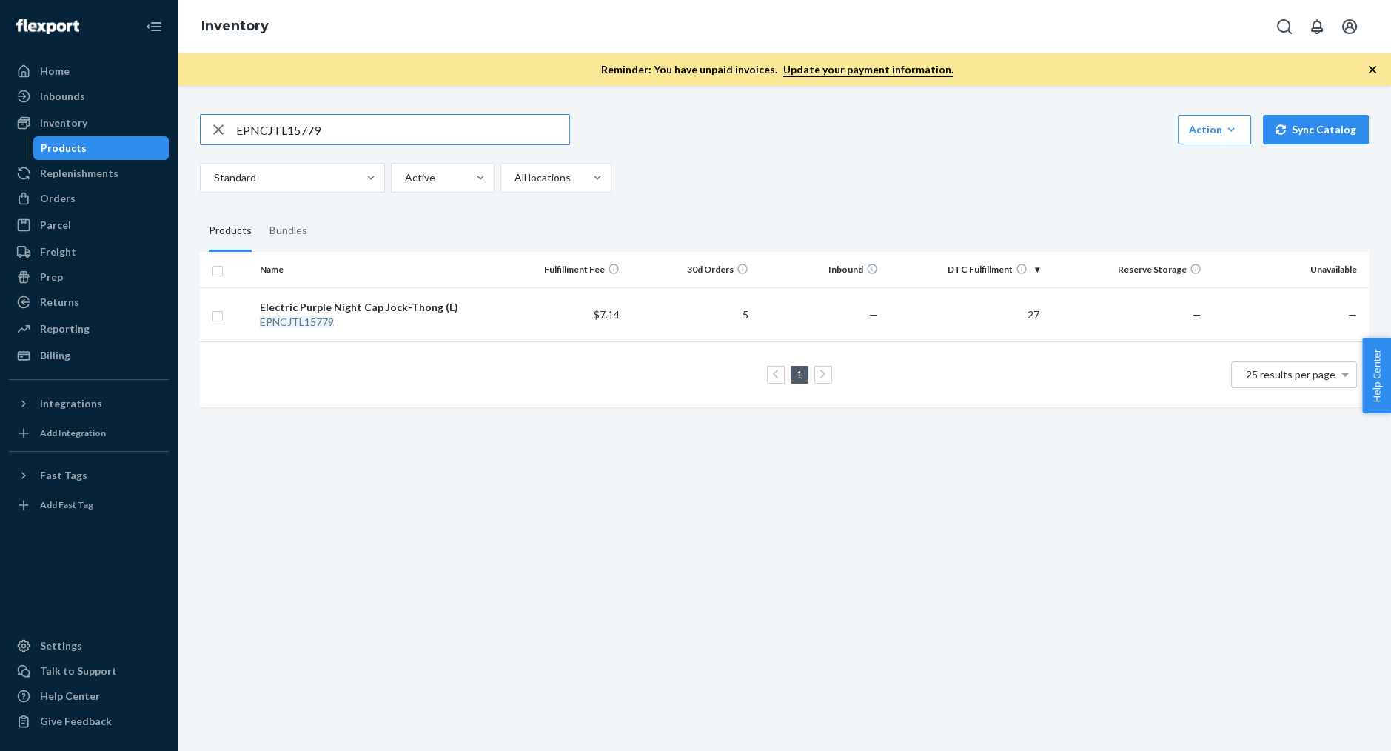
paste input "XL43970"
click at [415, 135] on input "EPNCJTXL43970" at bounding box center [402, 130] width 333 height 30
paste input "XL29846"
type input "EPNCJTXXL29846"
click at [75, 90] on div "Inbounds" at bounding box center [62, 96] width 45 height 15
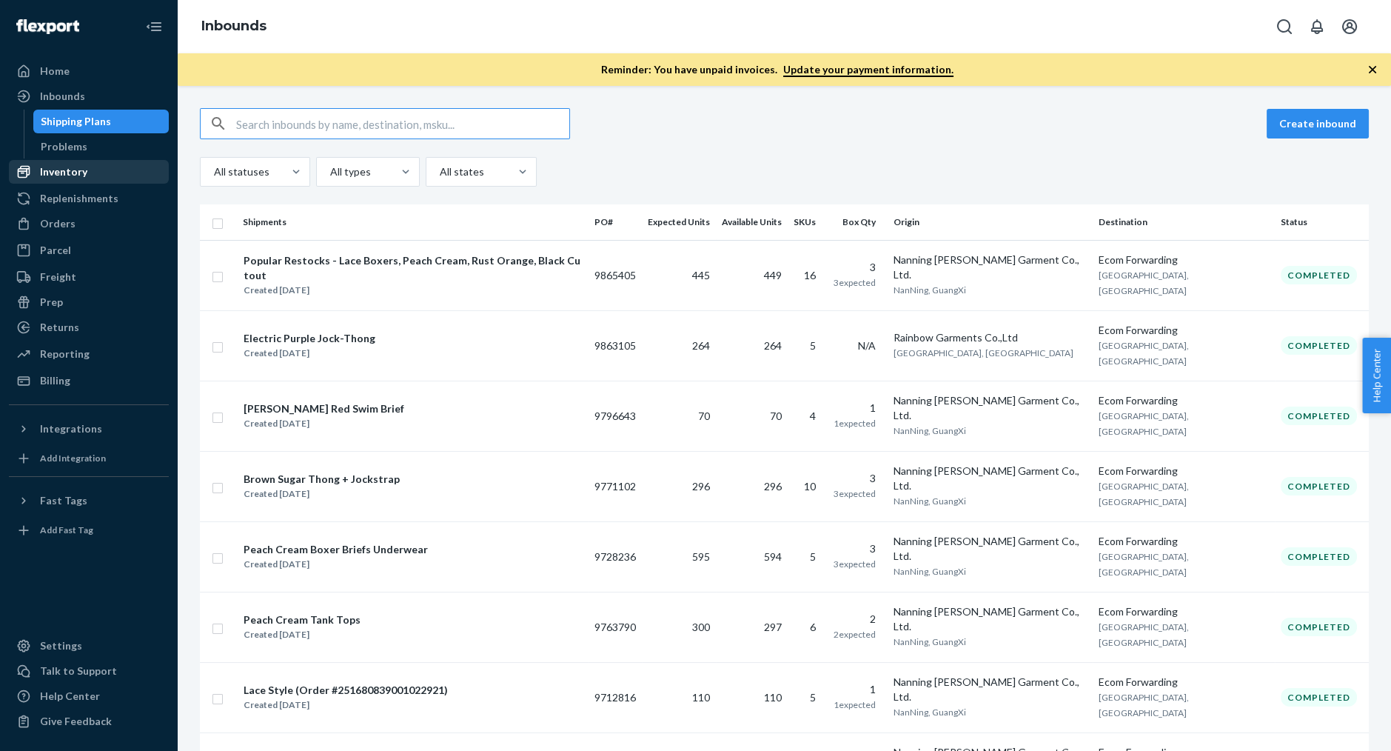
click at [68, 172] on div "Inventory" at bounding box center [63, 171] width 47 height 15
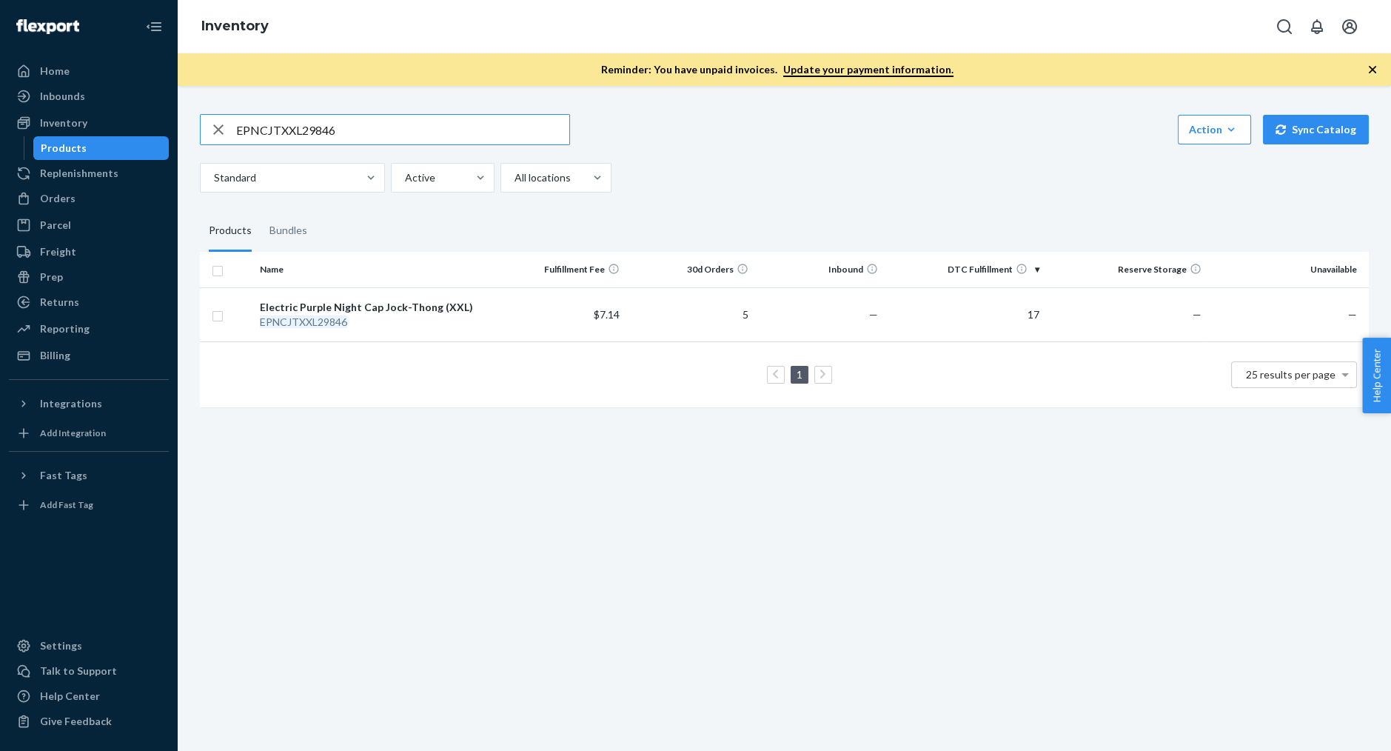
click at [345, 125] on input "EPNCJTXXL29846" at bounding box center [402, 130] width 333 height 30
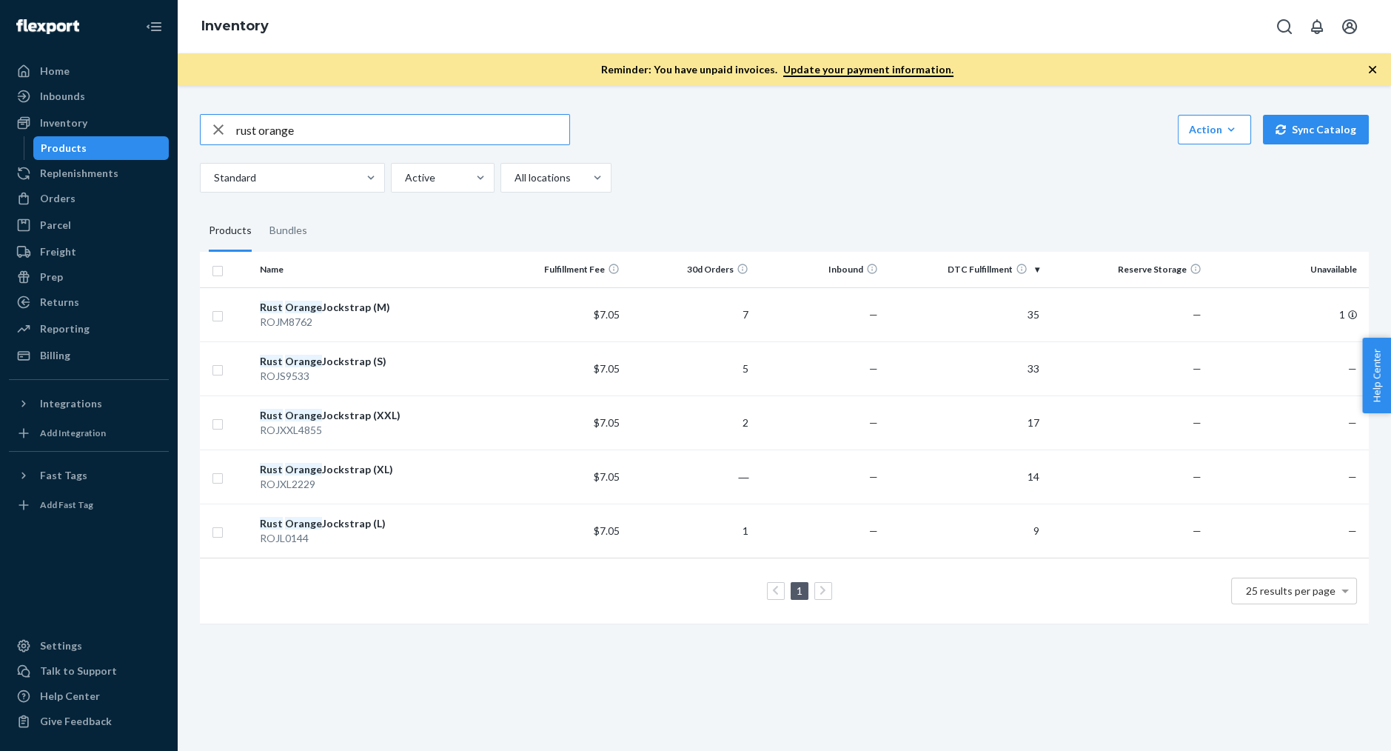
click at [376, 138] on input "rust orange" at bounding box center [402, 130] width 333 height 30
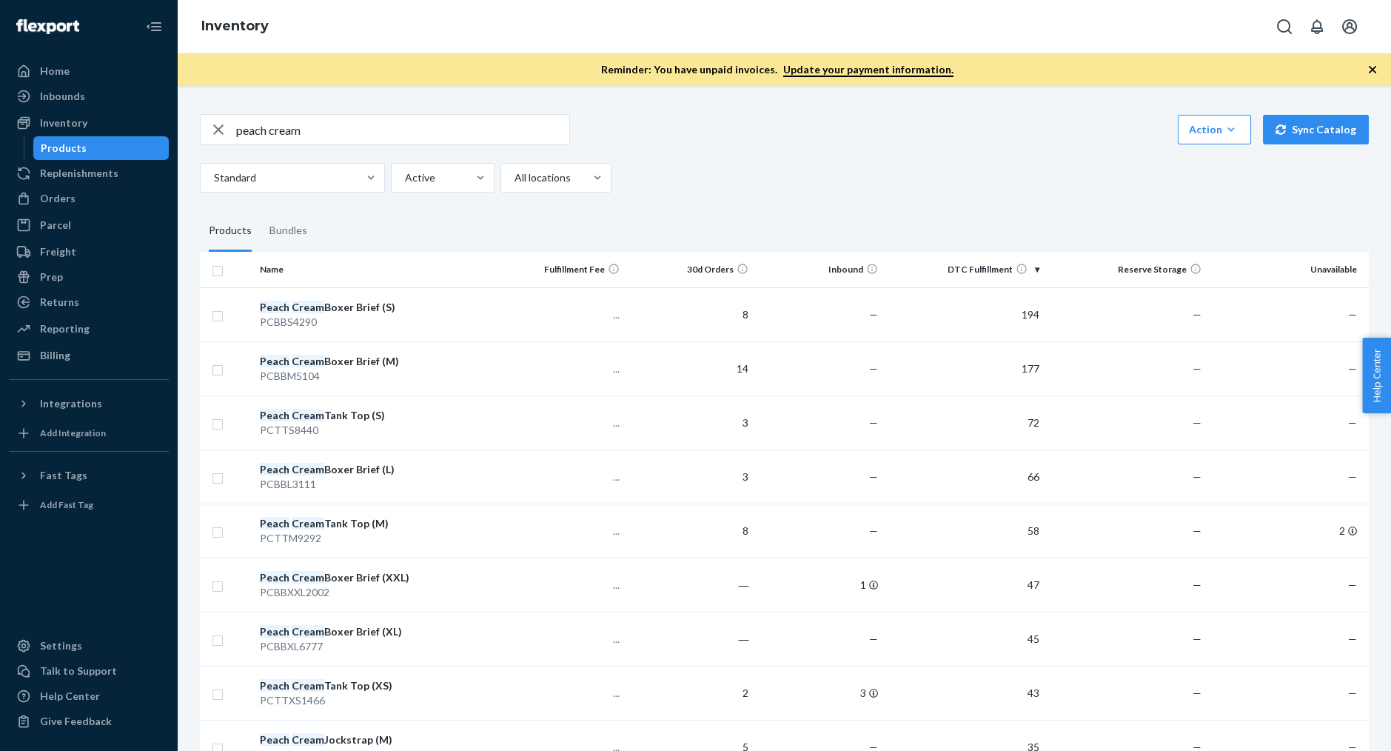
click at [397, 139] on input "peach cream" at bounding box center [402, 130] width 333 height 30
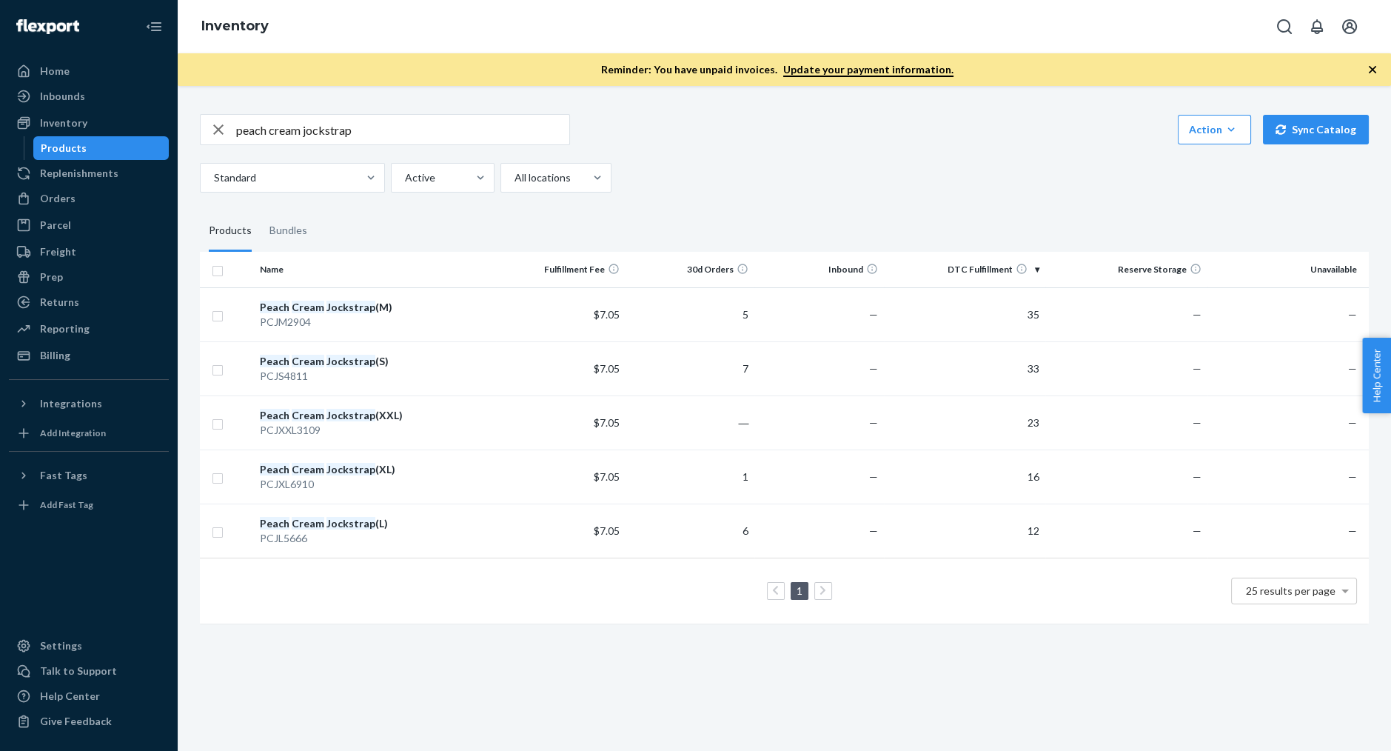
click at [444, 136] on input "peach cream jockstrap" at bounding box center [402, 130] width 333 height 30
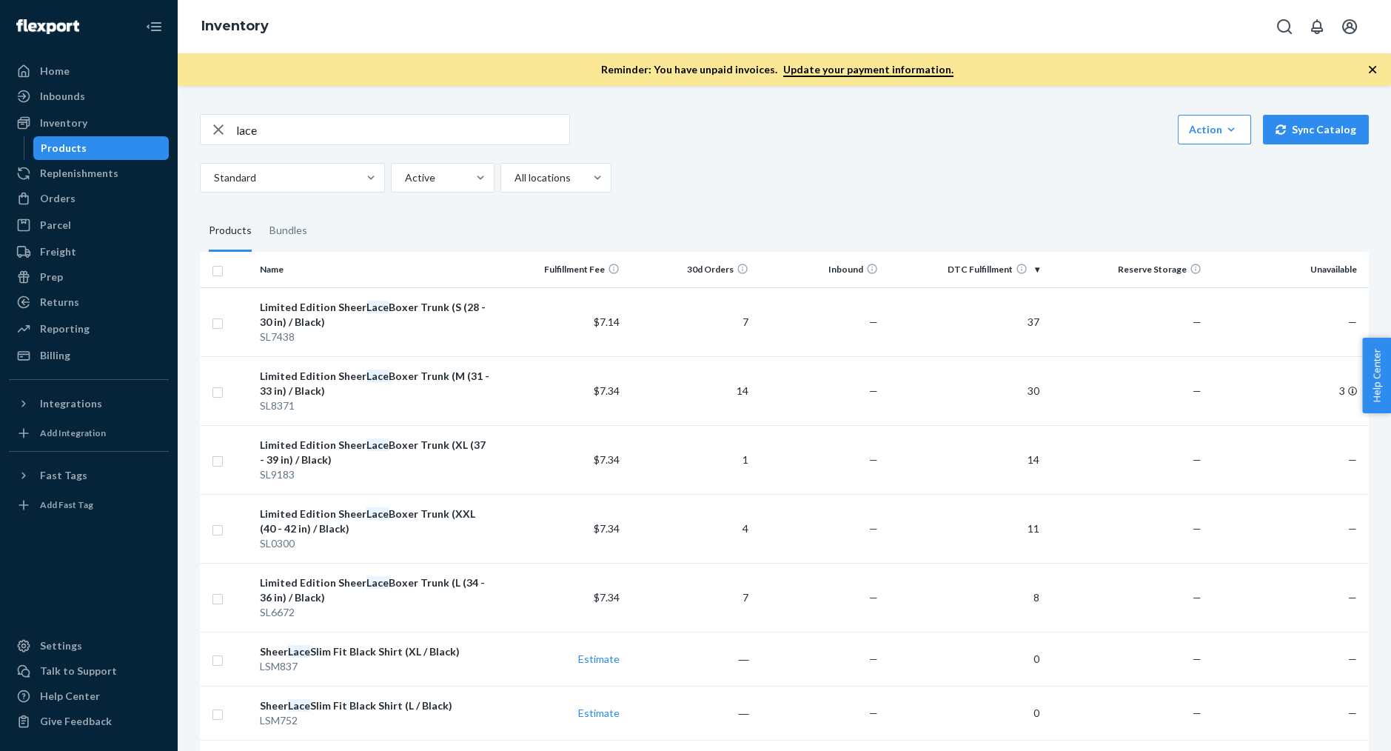
click at [444, 136] on input "lace" at bounding box center [402, 130] width 333 height 30
type input "i"
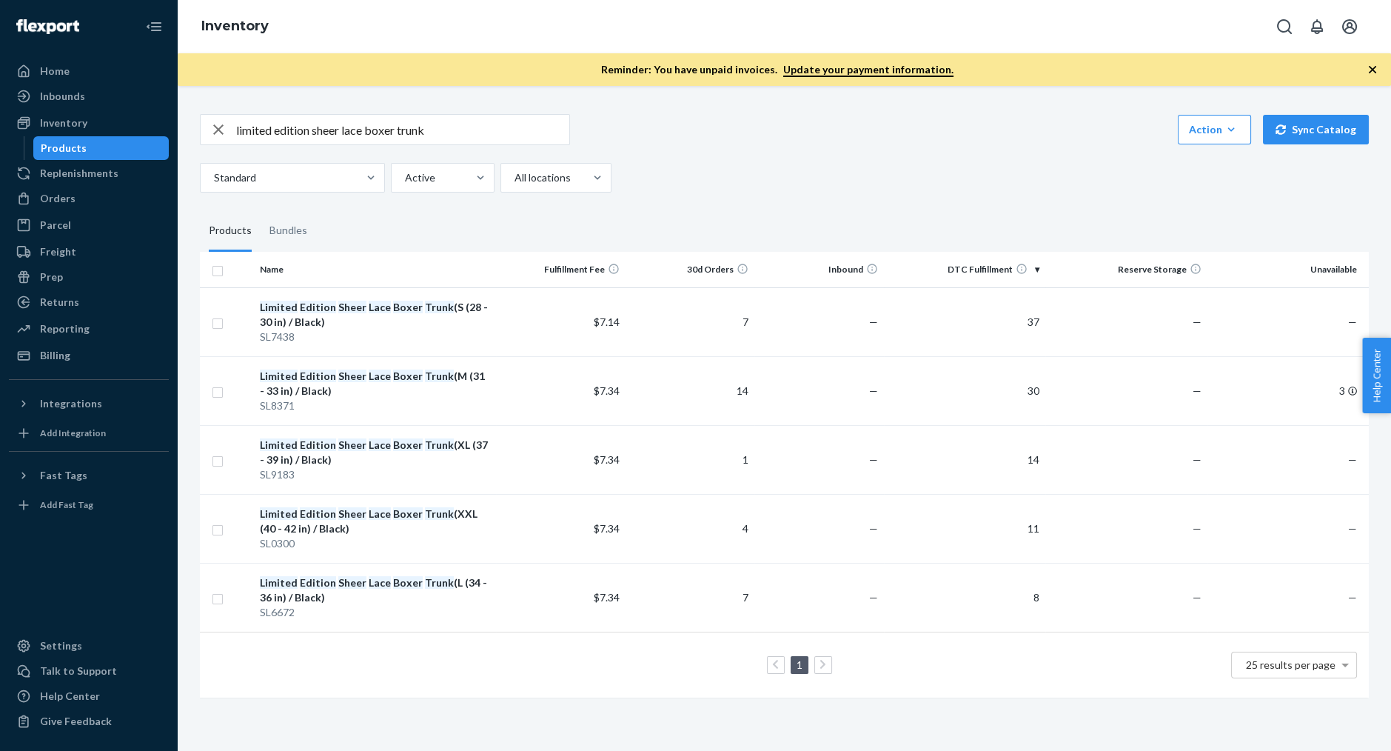
click at [425, 124] on input "limited edition sheer lace boxer trunk" at bounding box center [402, 130] width 333 height 30
type input "sheer peek a boo"
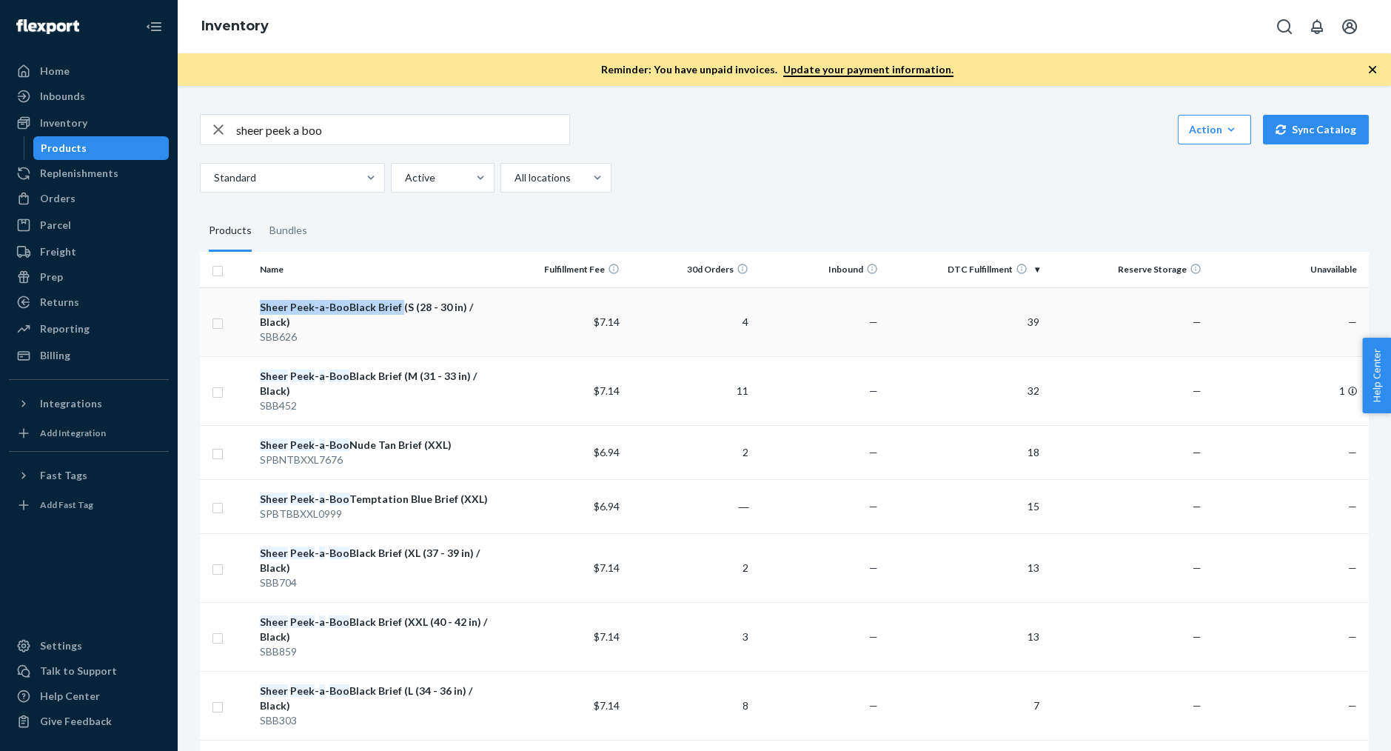
drag, startPoint x: 255, startPoint y: 303, endPoint x: 396, endPoint y: 310, distance: 140.9
click at [396, 310] on td "Sheer Peek - a - Boo Black Brief (S (28 - 30 in) / Black) SBB626" at bounding box center [375, 321] width 242 height 69
click at [310, 127] on input "sheer peek a boo" at bounding box center [402, 130] width 333 height 30
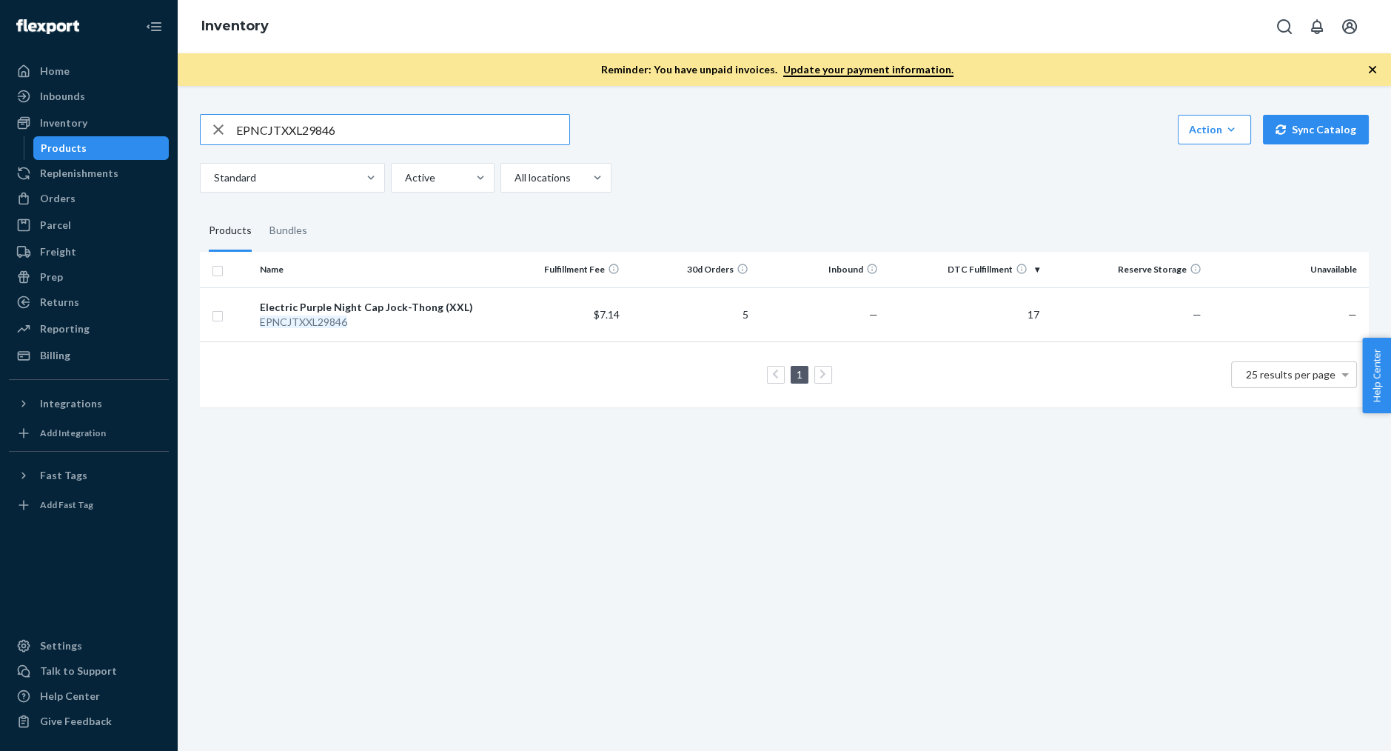
click at [307, 138] on input "EPNCJTXXL29846" at bounding box center [402, 130] width 333 height 30
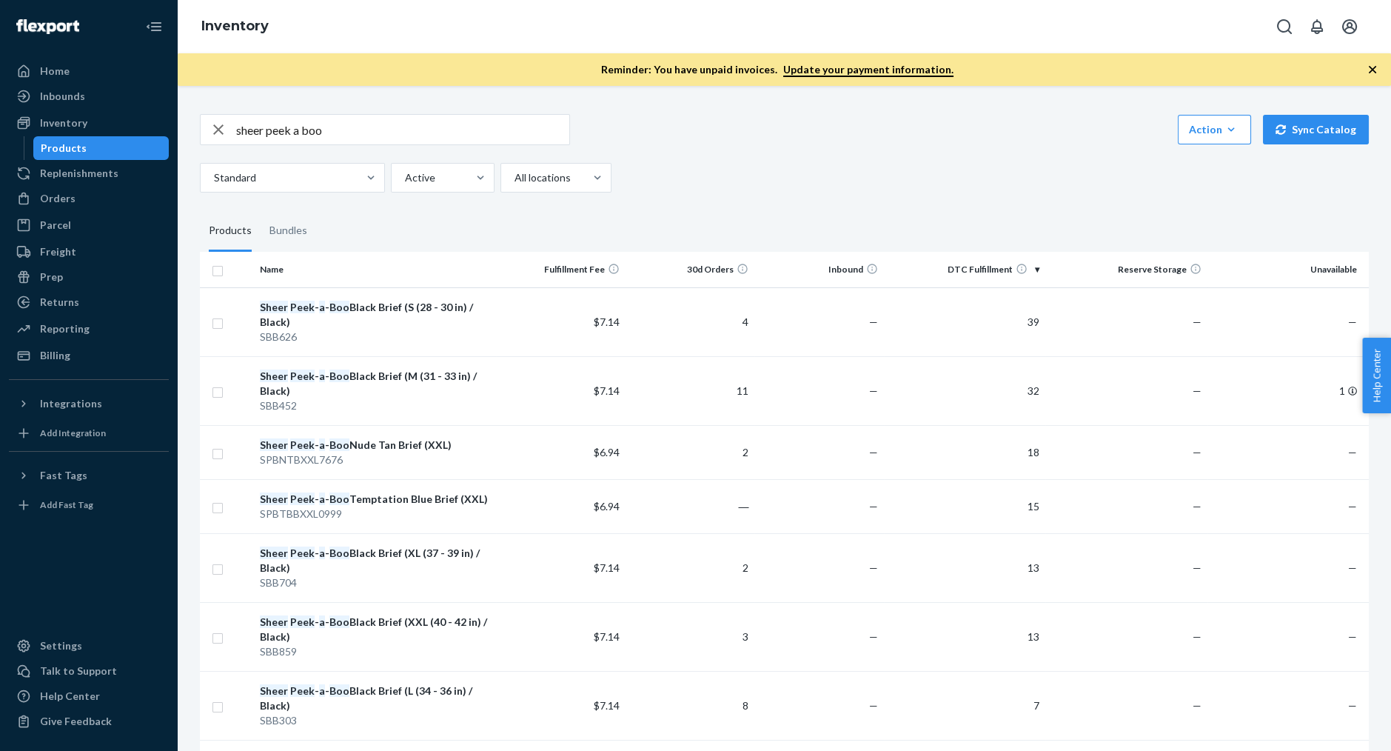
click at [357, 131] on input "sheer peek a boo" at bounding box center [402, 130] width 333 height 30
type input "sheer peek a boo black brief"
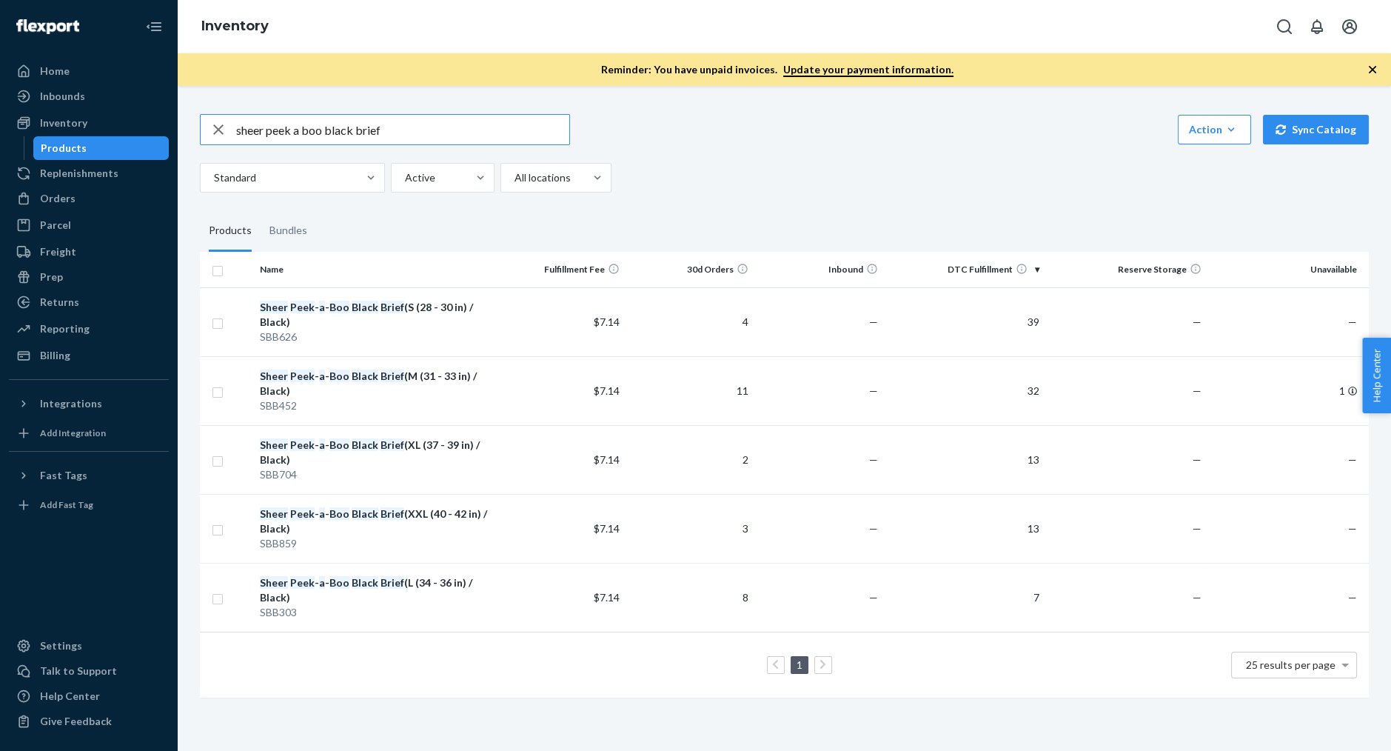
click at [351, 127] on input "sheer peek a boo black brief" at bounding box center [402, 130] width 333 height 30
click at [118, 136] on link "Products" at bounding box center [101, 148] width 136 height 24
click at [117, 121] on div "Inventory" at bounding box center [88, 123] width 157 height 21
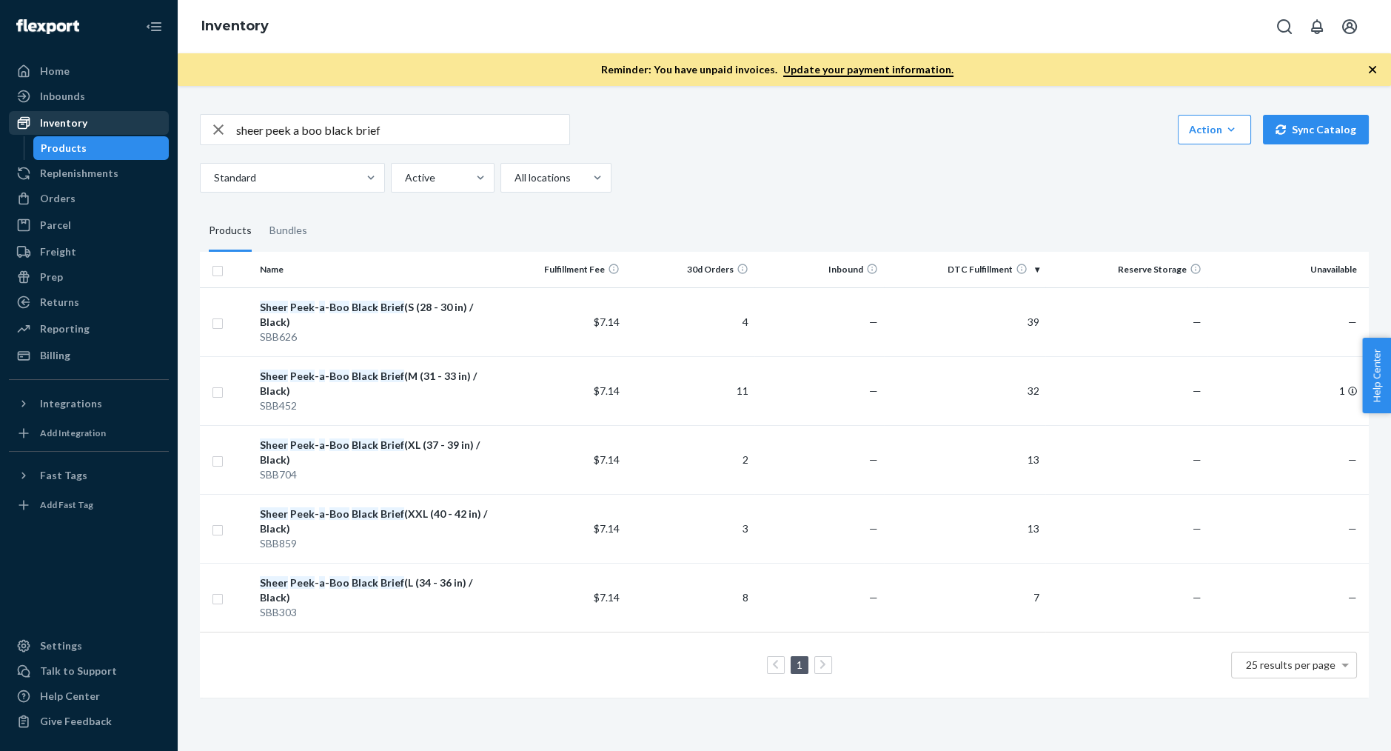
click at [119, 113] on div "Inventory" at bounding box center [88, 123] width 157 height 21
